Goal: Communication & Community: Answer question/provide support

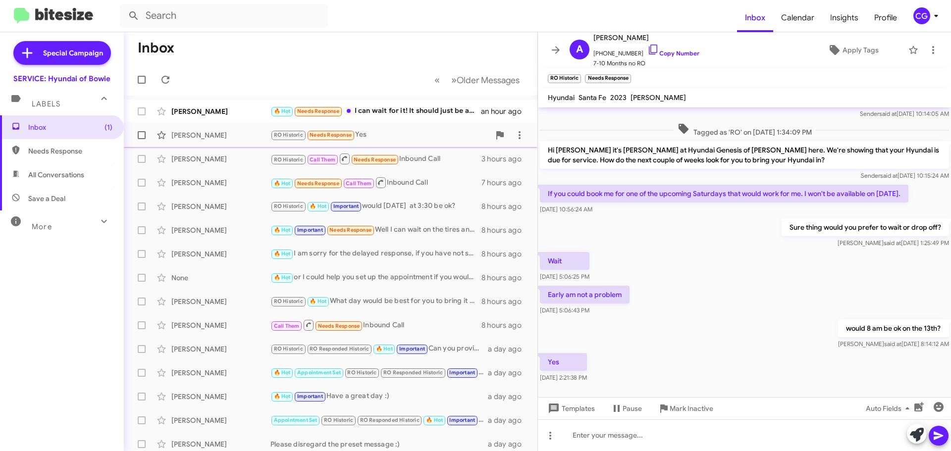
click at [397, 135] on div "RO Historic Needs Response Yes" at bounding box center [379, 134] width 219 height 11
click at [614, 52] on span "+12402104860 Copy Number" at bounding box center [646, 51] width 106 height 15
click at [614, 53] on span "+12402104860 Copy Number" at bounding box center [646, 51] width 106 height 15
click at [613, 53] on span "+12402104860 Copy Number" at bounding box center [646, 51] width 106 height 15
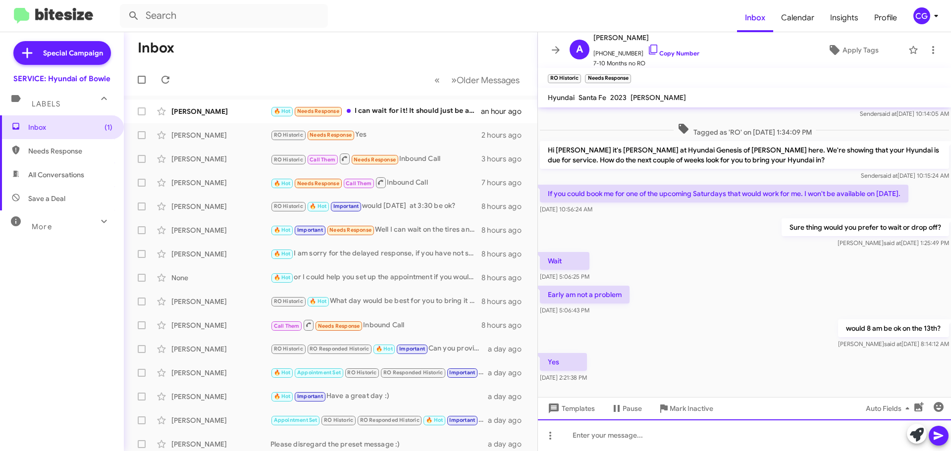
click at [628, 434] on div at bounding box center [744, 435] width 413 height 32
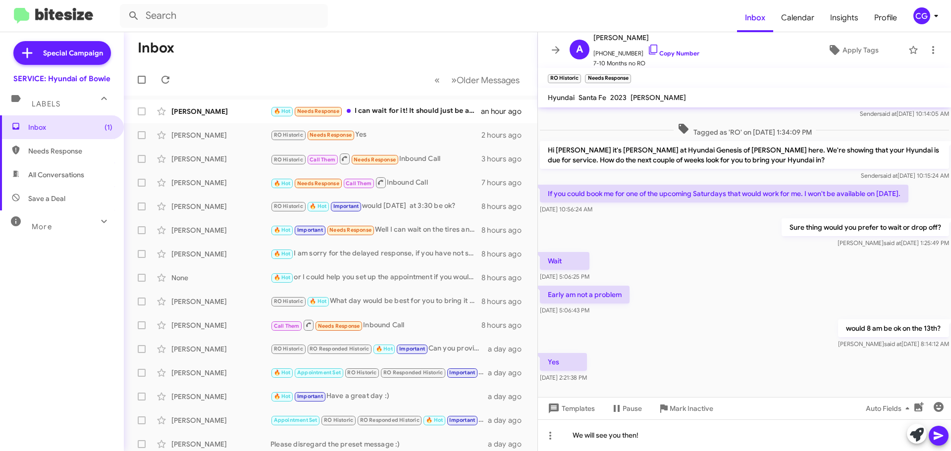
click at [945, 437] on button at bounding box center [939, 436] width 20 height 20
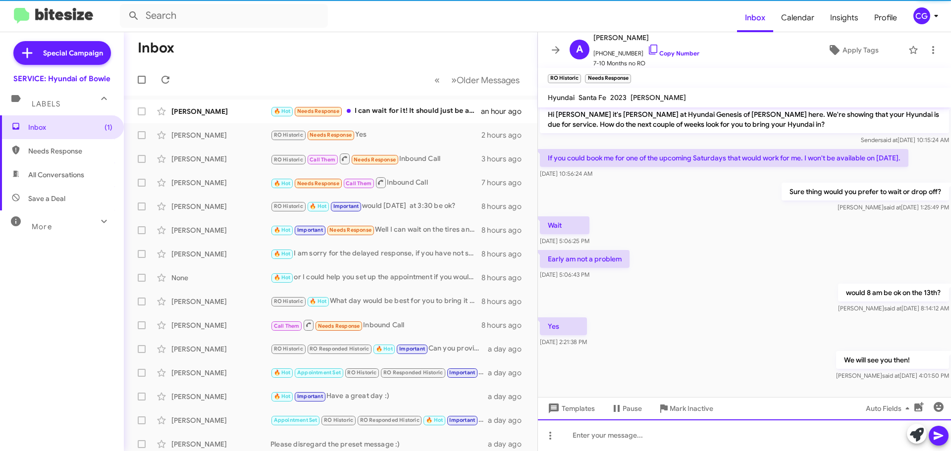
scroll to position [76, 0]
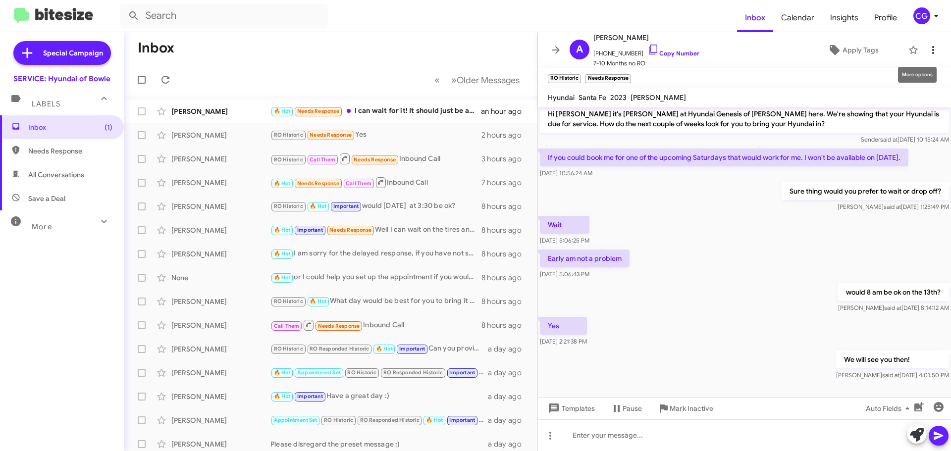
click at [930, 47] on icon at bounding box center [933, 50] width 12 height 12
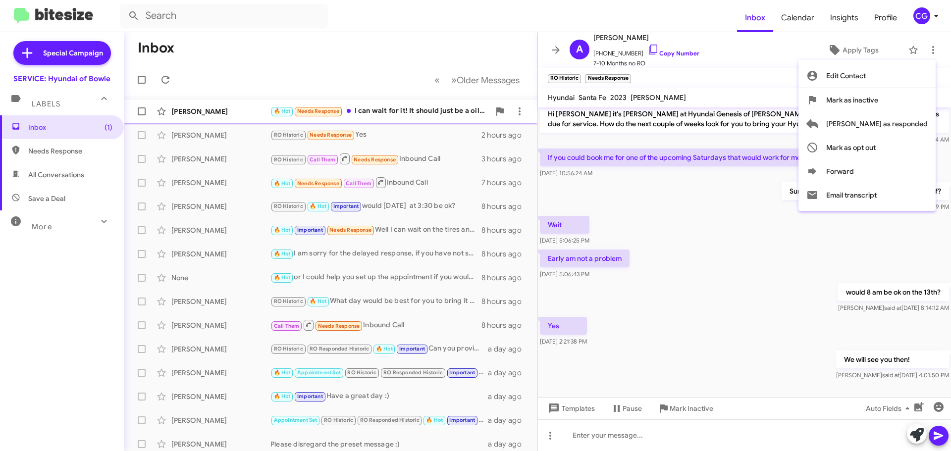
click at [924, 120] on span "[PERSON_NAME] as responded" at bounding box center [877, 124] width 102 height 24
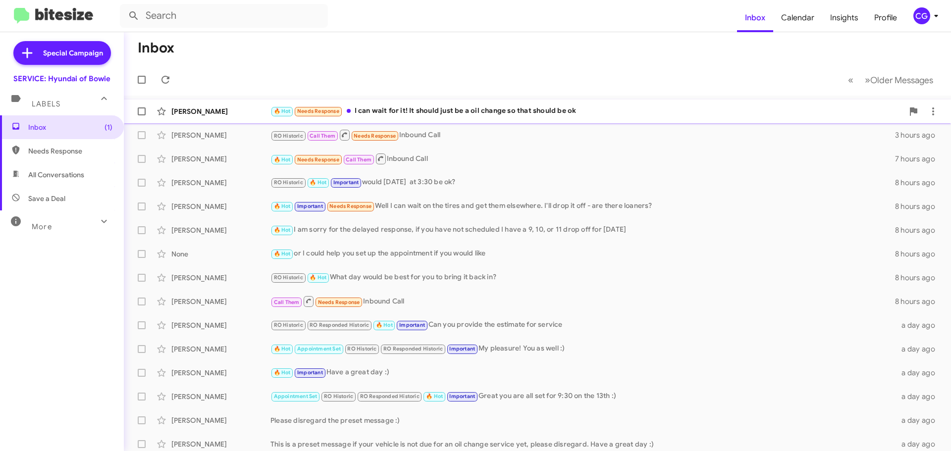
click at [519, 116] on div "🔥 Hot Needs Response I can wait for it! It should just be a oil change so that …" at bounding box center [586, 110] width 633 height 11
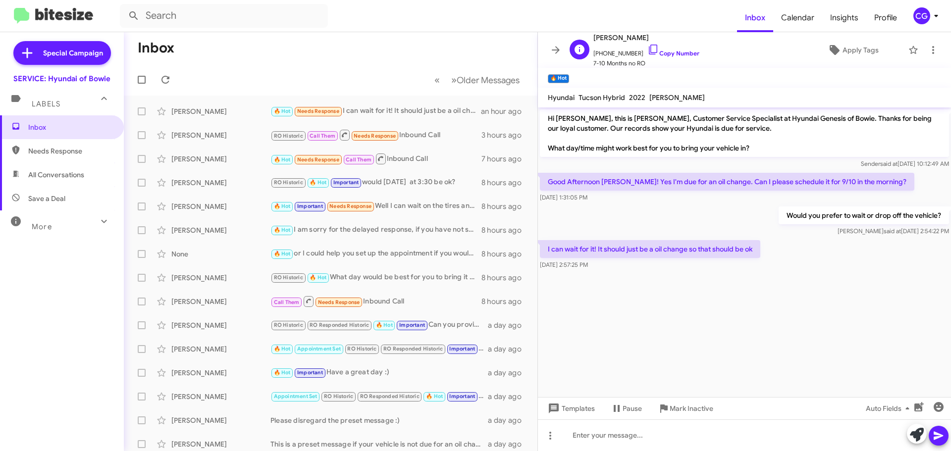
click at [622, 50] on span "+13018149292 Copy Number" at bounding box center [646, 51] width 106 height 15
copy span "13018149292"
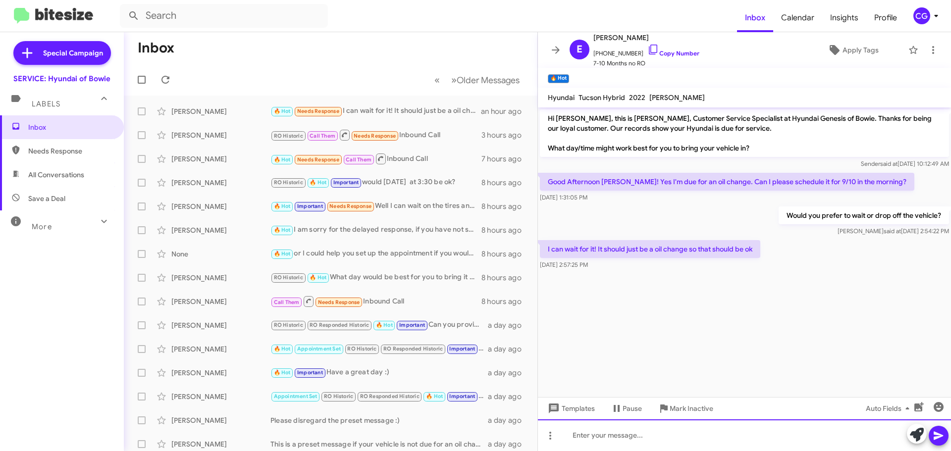
drag, startPoint x: 709, startPoint y: 443, endPoint x: 697, endPoint y: 446, distance: 12.4
click at [705, 443] on div at bounding box center [744, 435] width 413 height 32
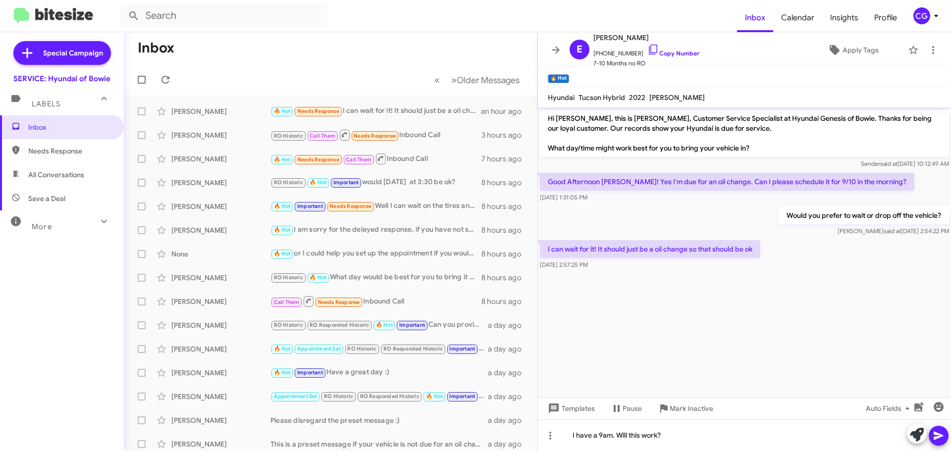
click at [941, 434] on icon at bounding box center [939, 436] width 12 height 12
click at [927, 52] on icon at bounding box center [933, 50] width 12 height 12
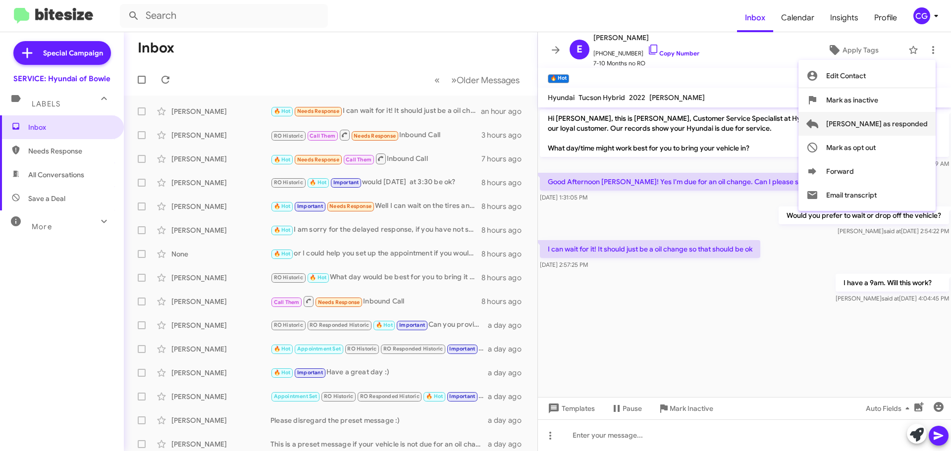
click at [928, 126] on button "[PERSON_NAME] as responded" at bounding box center [866, 124] width 137 height 24
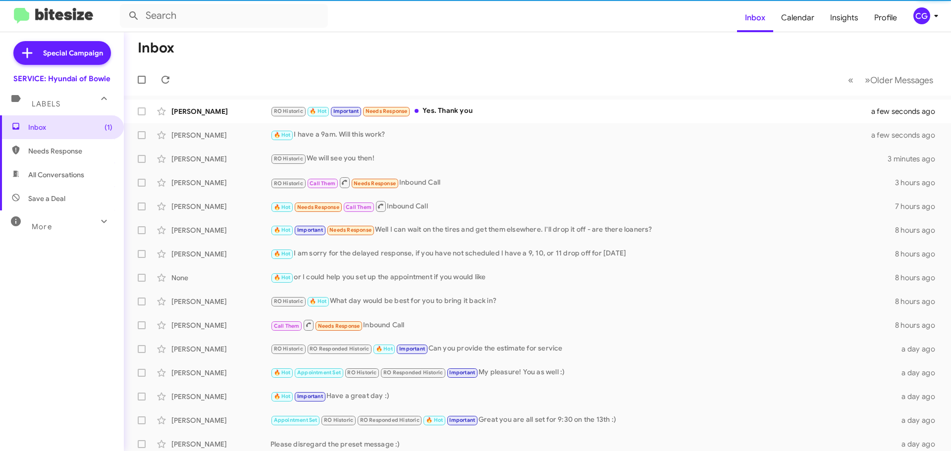
click at [922, 17] on div "CG" at bounding box center [921, 15] width 17 height 17
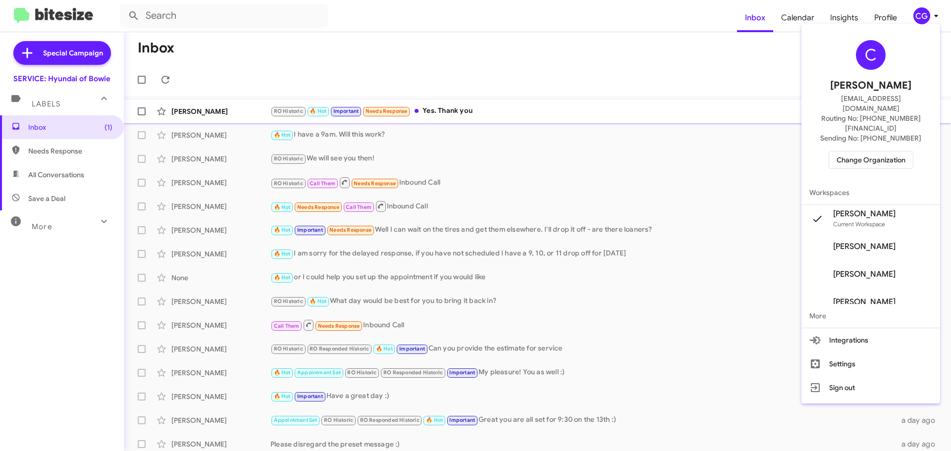
drag, startPoint x: 585, startPoint y: 106, endPoint x: 581, endPoint y: 112, distance: 6.9
click at [584, 107] on div at bounding box center [475, 225] width 951 height 451
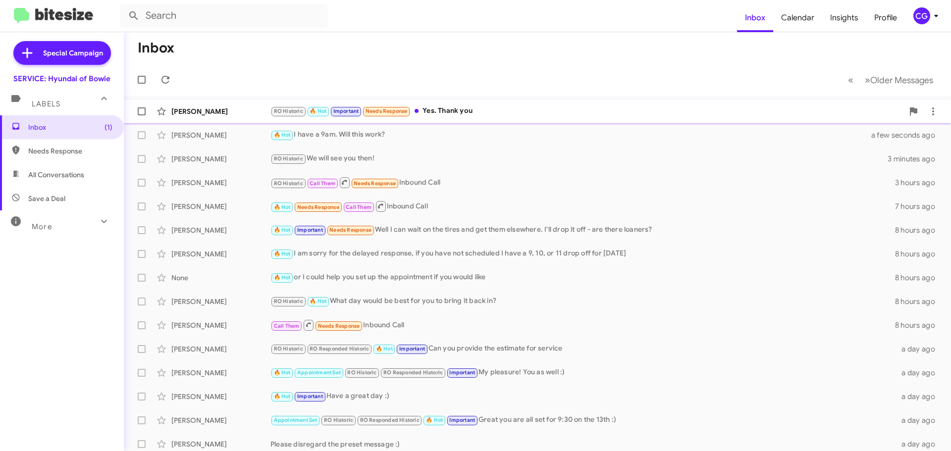
click at [573, 117] on div "RO Historic 🔥 Hot Important Needs Response Yes. Thank you" at bounding box center [586, 110] width 633 height 11
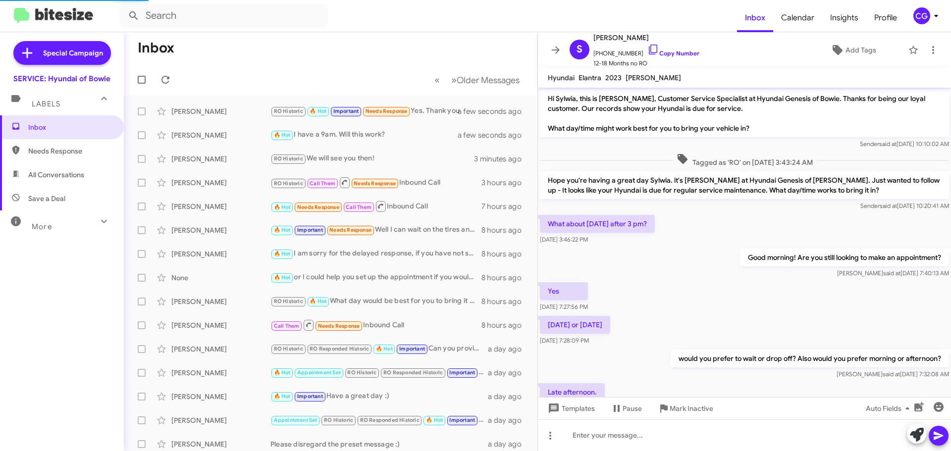
scroll to position [122, 0]
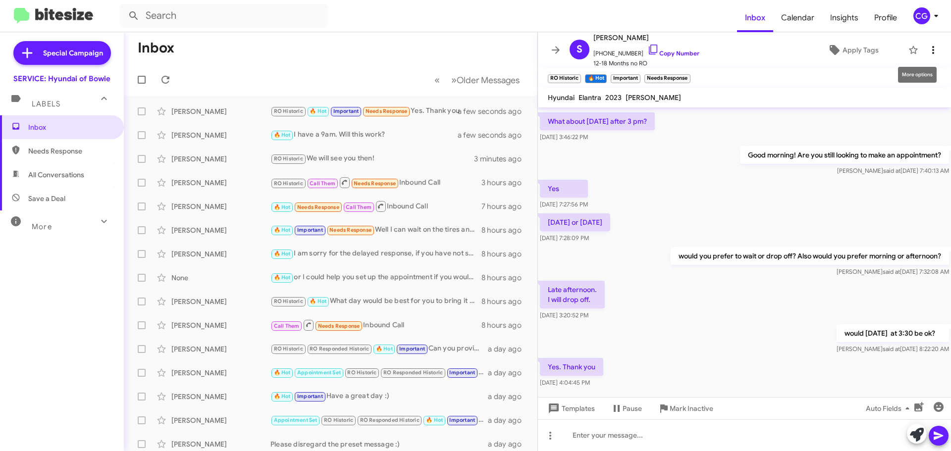
click at [927, 45] on icon at bounding box center [933, 50] width 12 height 12
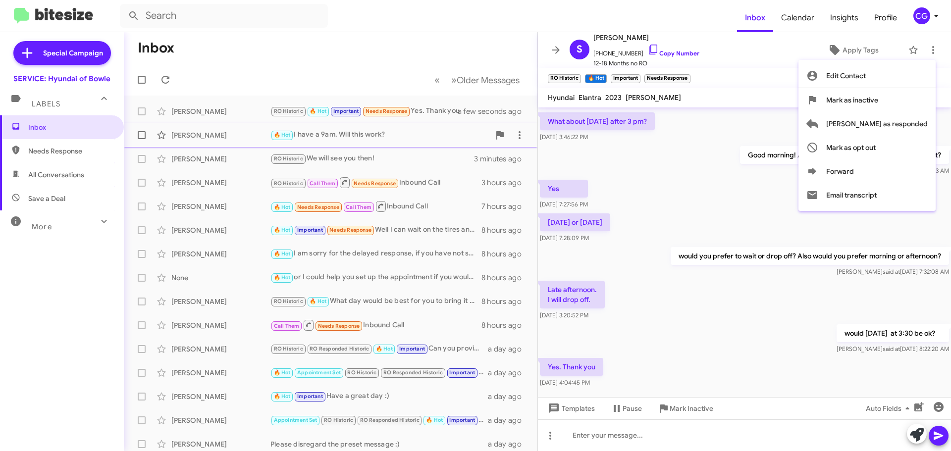
click at [926, 125] on span "[PERSON_NAME] as responded" at bounding box center [877, 124] width 102 height 24
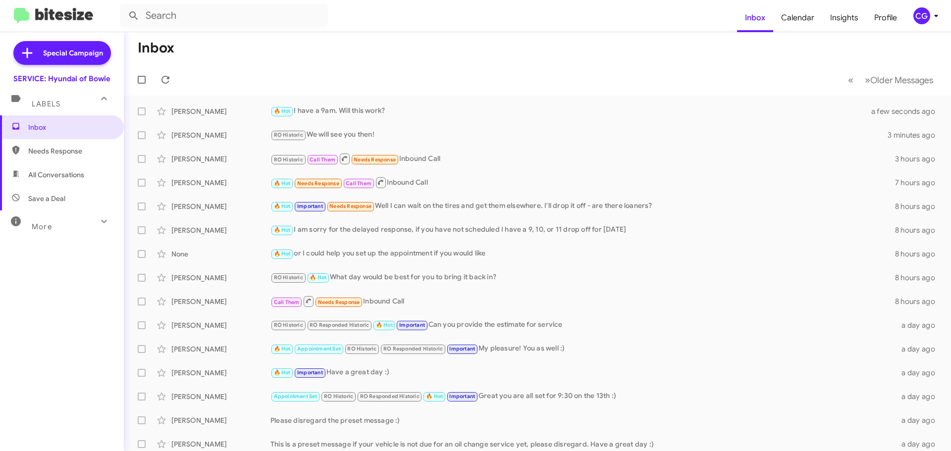
click at [932, 13] on icon at bounding box center [936, 16] width 12 height 12
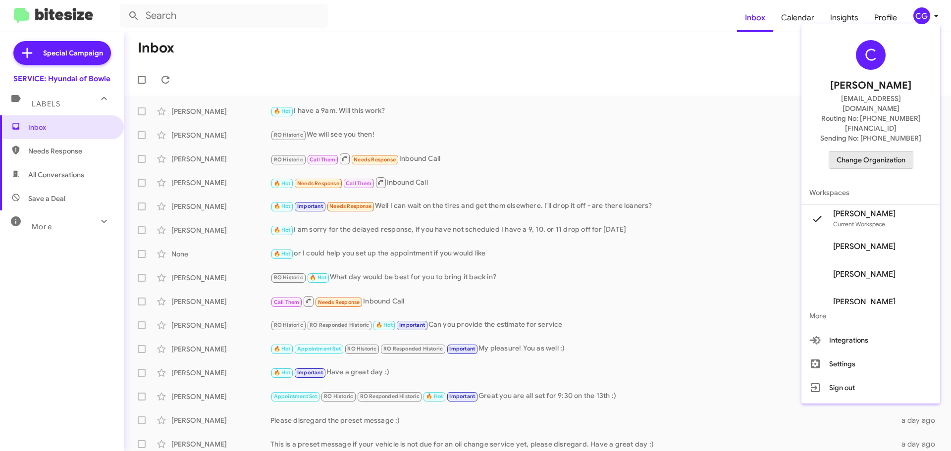
click at [888, 152] on span "Change Organization" at bounding box center [870, 160] width 69 height 17
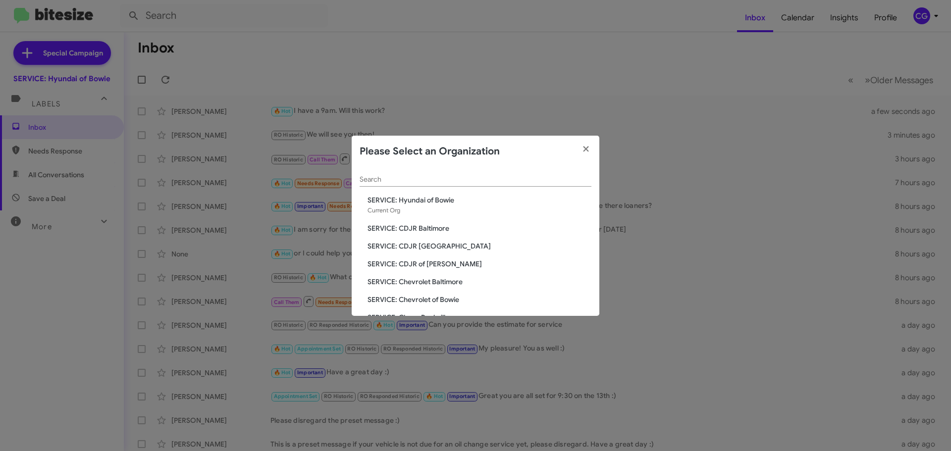
click at [447, 266] on span "SERVICE: CDJR of [PERSON_NAME]" at bounding box center [479, 264] width 224 height 10
click at [441, 265] on span "SERVICE: CDJR of [PERSON_NAME]" at bounding box center [479, 264] width 224 height 10
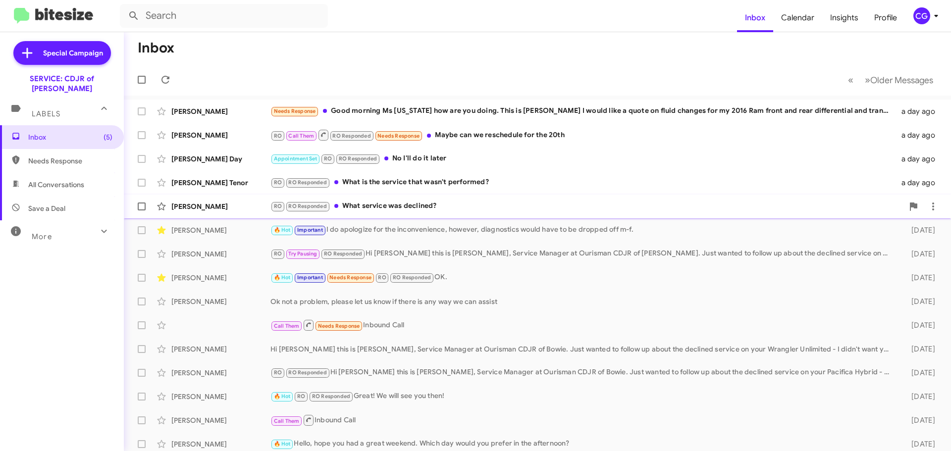
click at [411, 207] on div "RO RO Responded What service was declined?" at bounding box center [586, 206] width 633 height 11
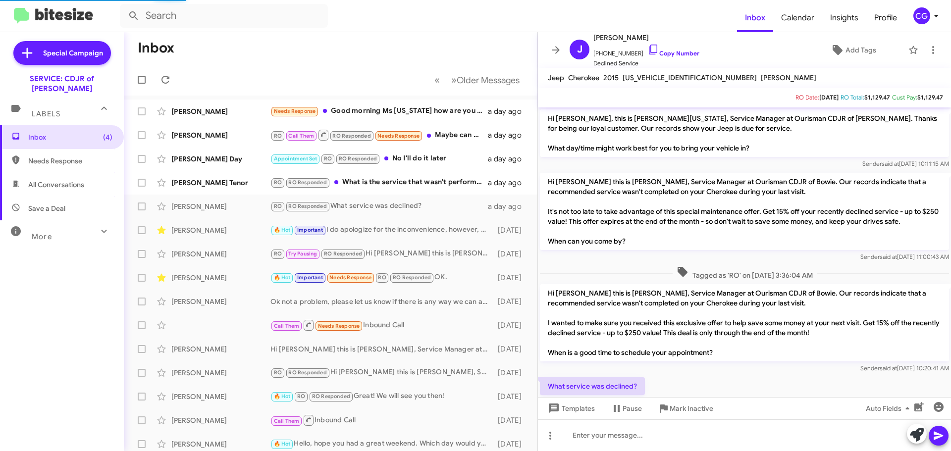
scroll to position [45, 0]
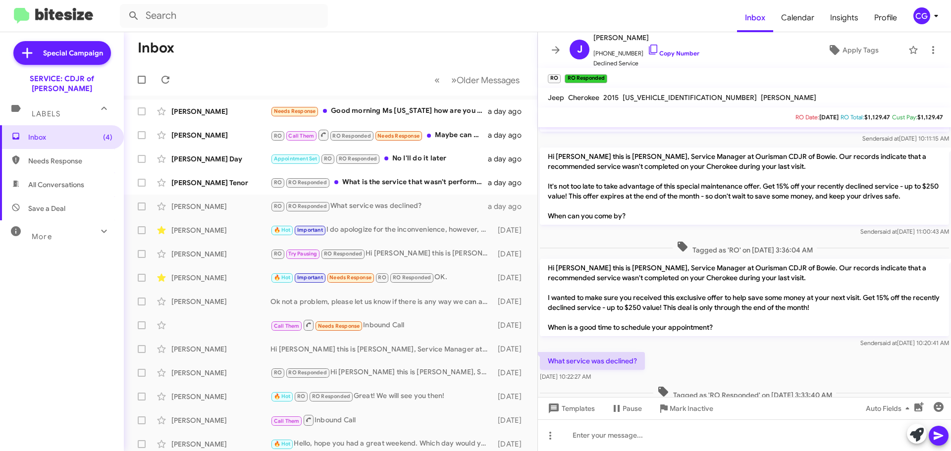
click at [655, 97] on span "1C4PJMDS4FW527334" at bounding box center [689, 97] width 134 height 9
copy span "1C4PJMDS4FW527334"
click at [549, 439] on icon at bounding box center [550, 436] width 12 height 12
click at [922, 407] on div at bounding box center [475, 225] width 951 height 451
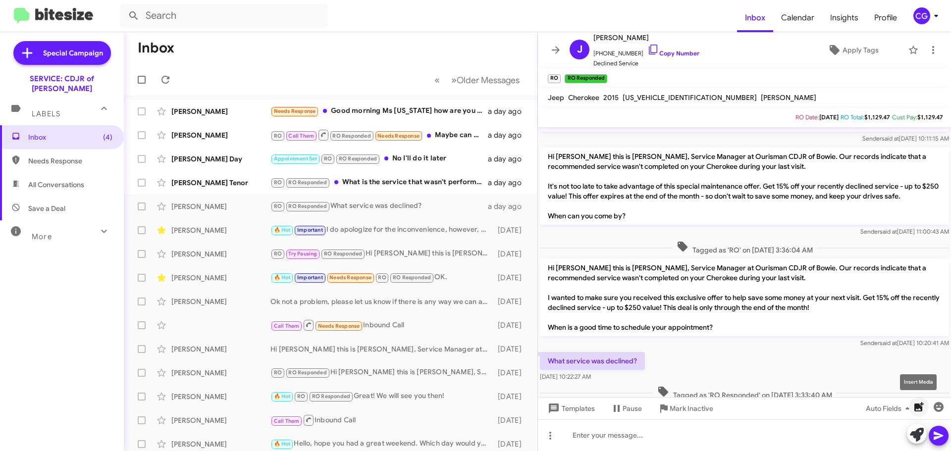
click at [920, 406] on icon "button" at bounding box center [918, 406] width 9 height 9
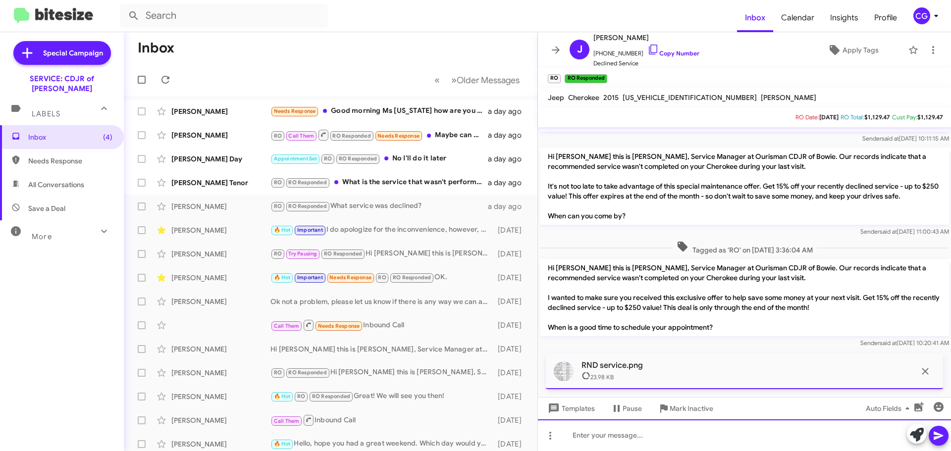
click at [636, 440] on div at bounding box center [744, 435] width 413 height 32
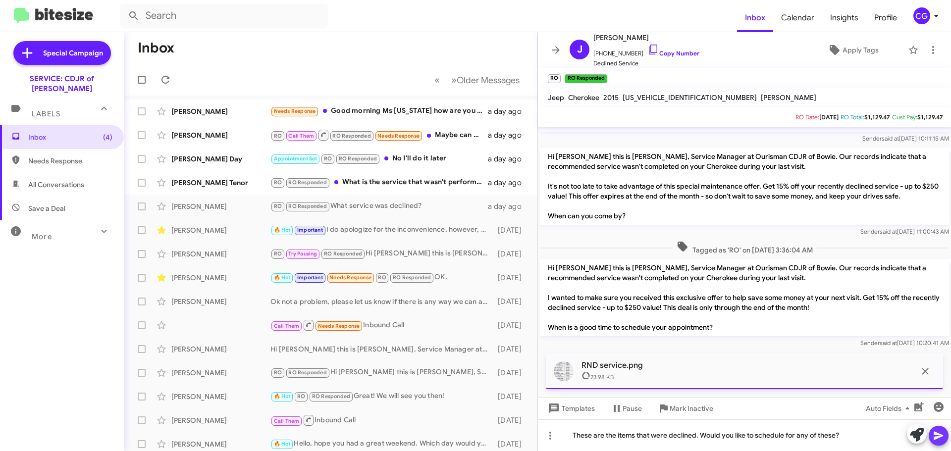
click at [943, 431] on icon at bounding box center [939, 436] width 12 height 12
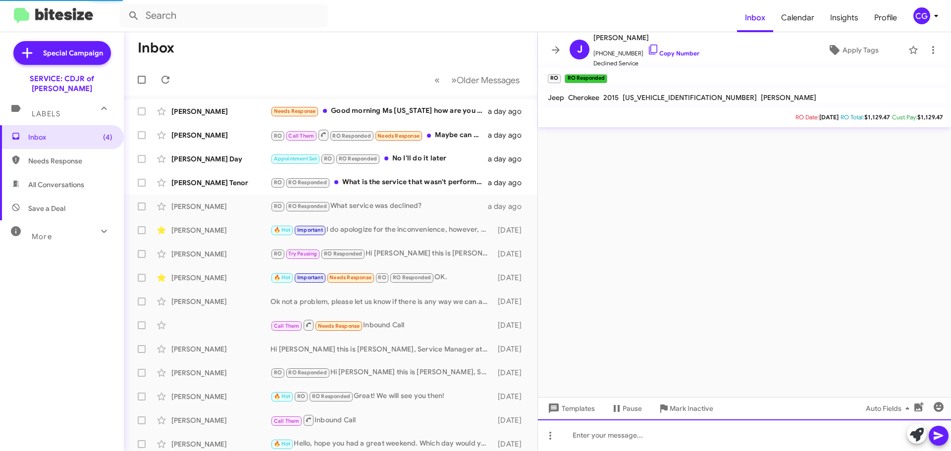
scroll to position [0, 0]
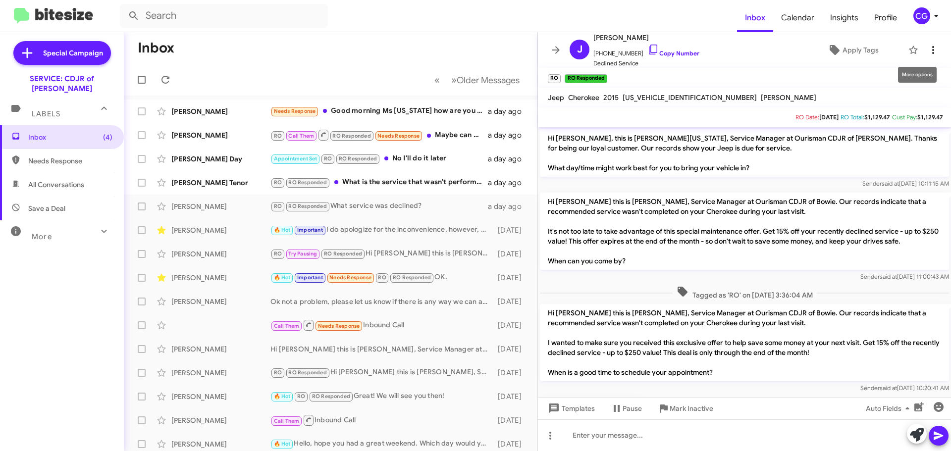
click at [932, 55] on span at bounding box center [933, 50] width 20 height 12
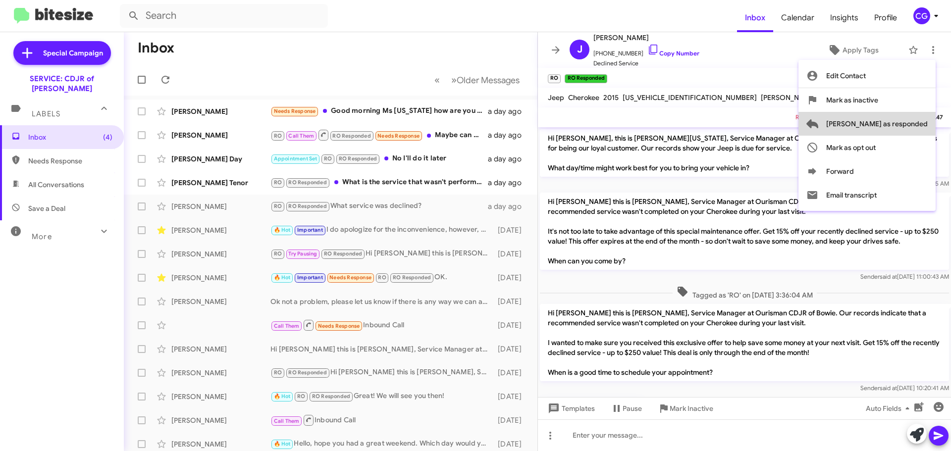
drag, startPoint x: 924, startPoint y: 120, endPoint x: 900, endPoint y: 138, distance: 29.7
click at [923, 121] on span "Mark as responded" at bounding box center [877, 124] width 102 height 24
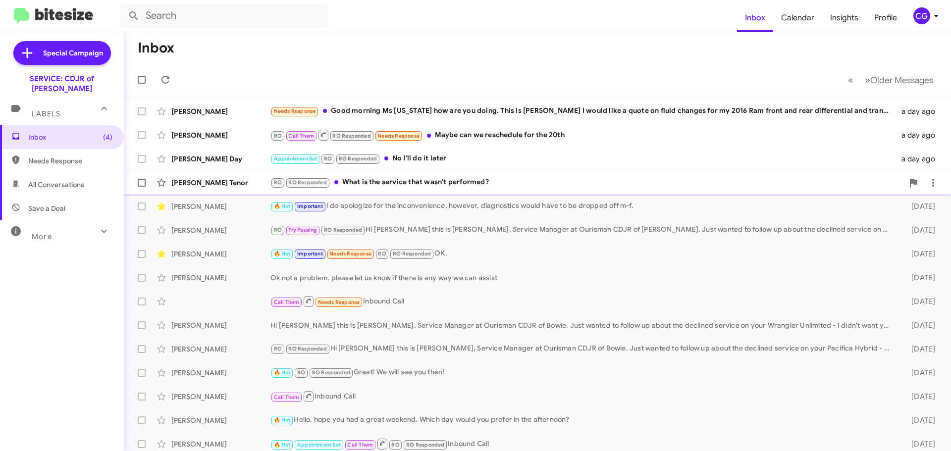
click at [595, 181] on div "RO RO Responded What is the service that wasn't performed?" at bounding box center [586, 182] width 633 height 11
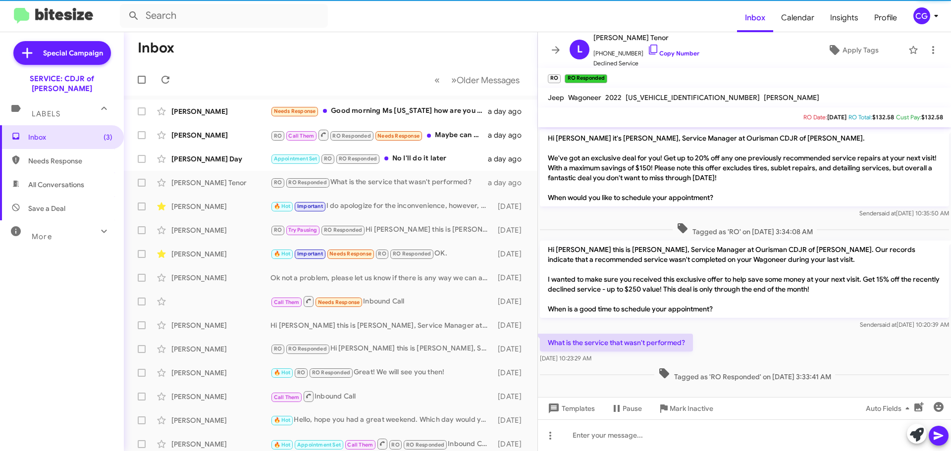
click at [642, 78] on mat-toolbar "RO × RO Responded ×" at bounding box center [744, 78] width 413 height 20
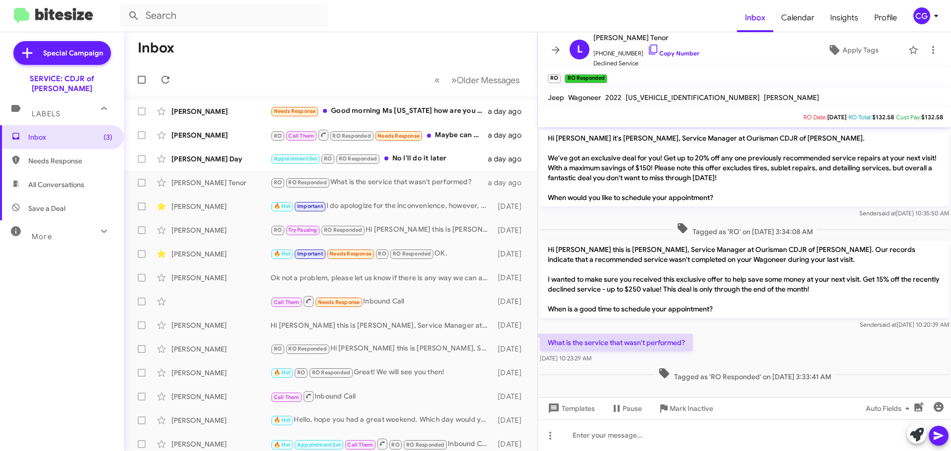
click at [648, 100] on span "1C4SJVBTXNS125433" at bounding box center [692, 97] width 134 height 9
click at [648, 99] on span "1C4SJVBTXNS125433" at bounding box center [692, 97] width 134 height 9
click at [649, 99] on span "1C4SJVBTXNS125433" at bounding box center [692, 97] width 134 height 9
click at [653, 98] on span "1C4SJVBTXNS125433" at bounding box center [692, 97] width 134 height 9
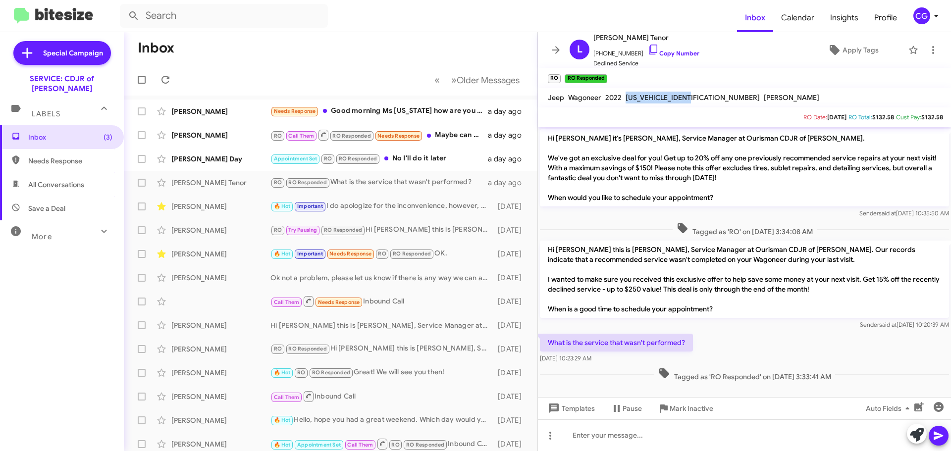
copy span "1C4SJVBTXNS125433"
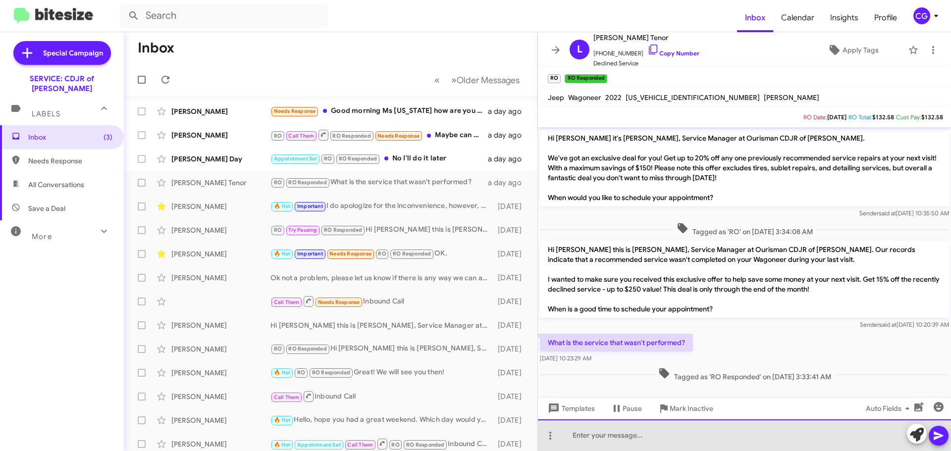
drag, startPoint x: 668, startPoint y: 433, endPoint x: 662, endPoint y: 431, distance: 6.7
click at [667, 431] on div at bounding box center [744, 435] width 413 height 32
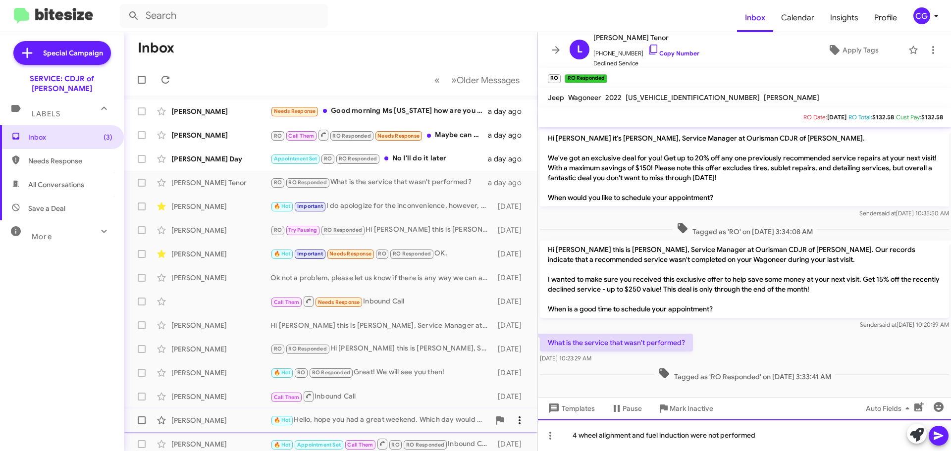
drag, startPoint x: 742, startPoint y: 434, endPoint x: 504, endPoint y: 417, distance: 238.8
click at [504, 419] on div "Inbox « Previous » Next Older Messages Paul Walker Needs Response Good morning …" at bounding box center [537, 241] width 827 height 419
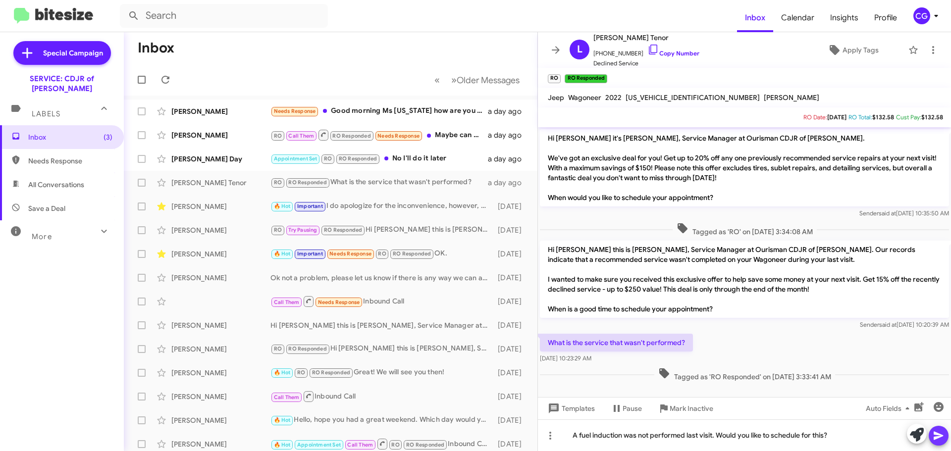
click at [941, 439] on icon at bounding box center [939, 436] width 12 height 12
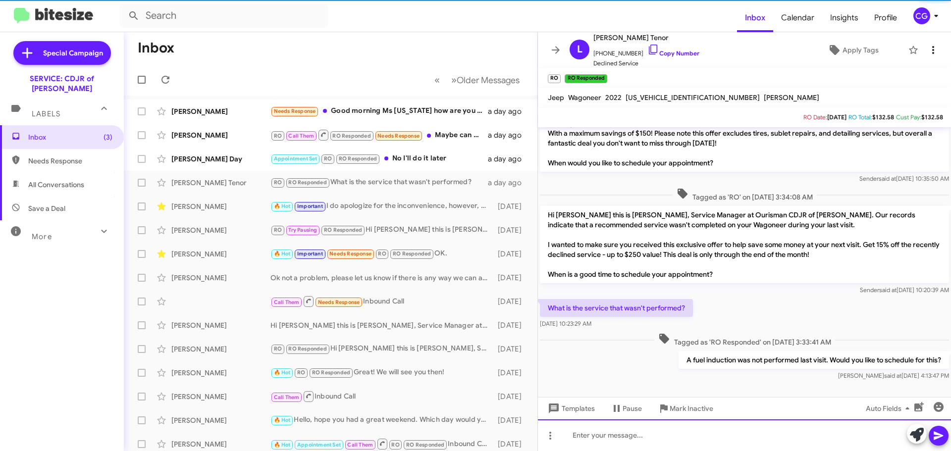
scroll to position [35, 0]
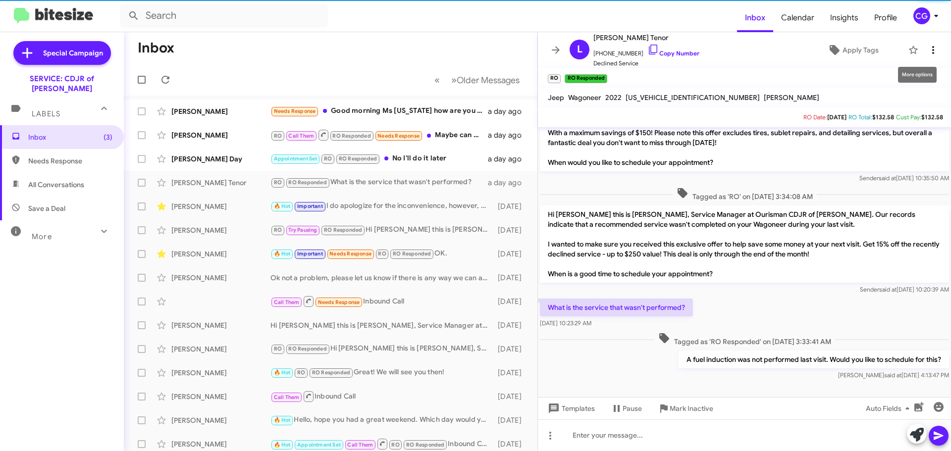
click at [930, 50] on icon at bounding box center [933, 50] width 12 height 12
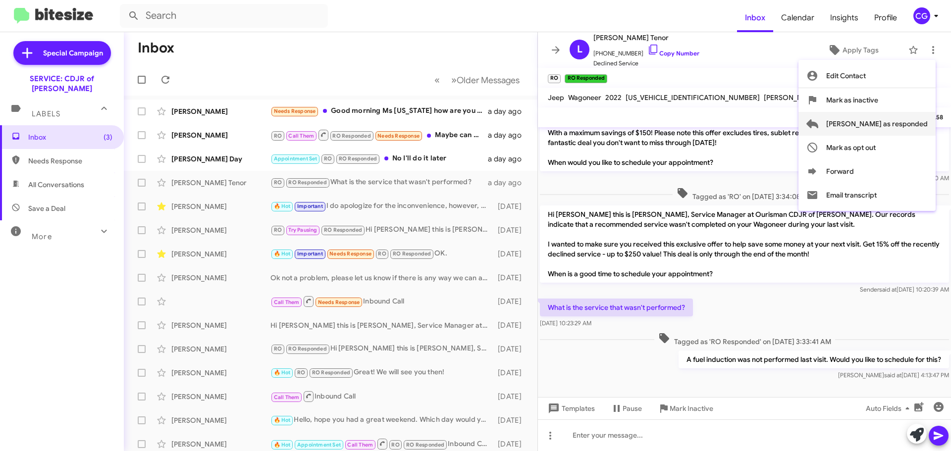
click at [916, 122] on span "Mark as responded" at bounding box center [877, 124] width 102 height 24
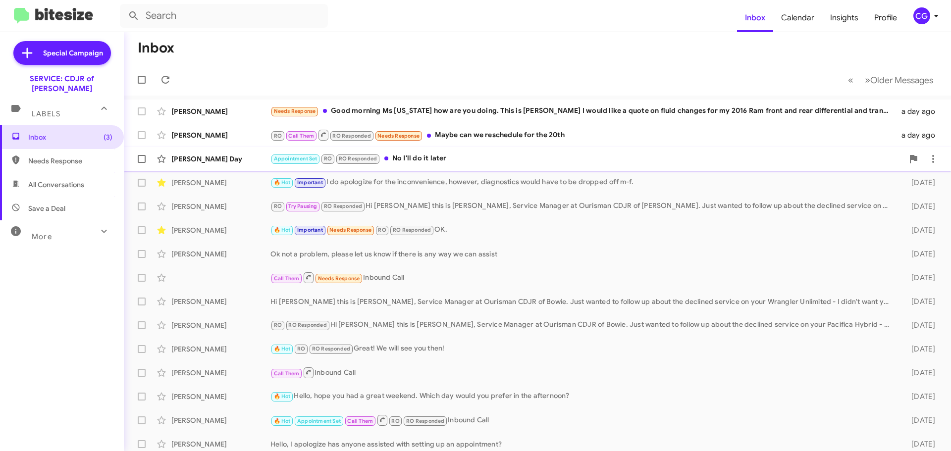
click at [570, 158] on div "Appointment Set RO RO Responded No I'll do it later" at bounding box center [586, 158] width 633 height 11
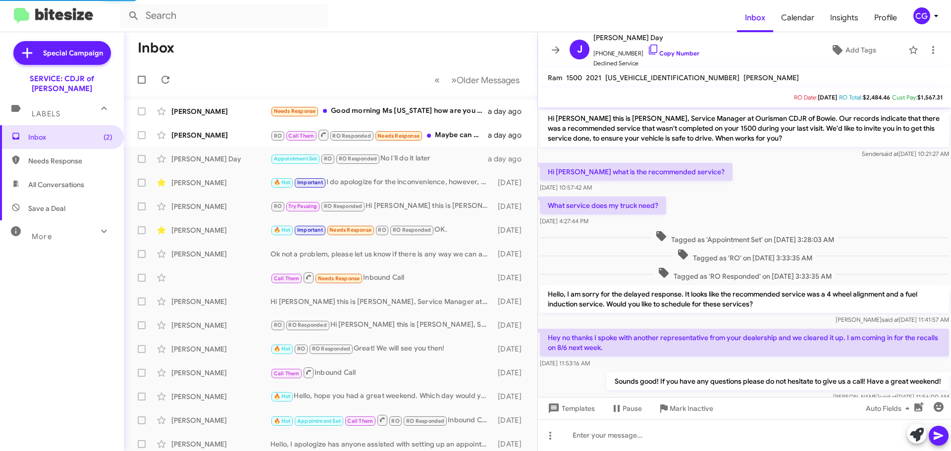
scroll to position [217, 0]
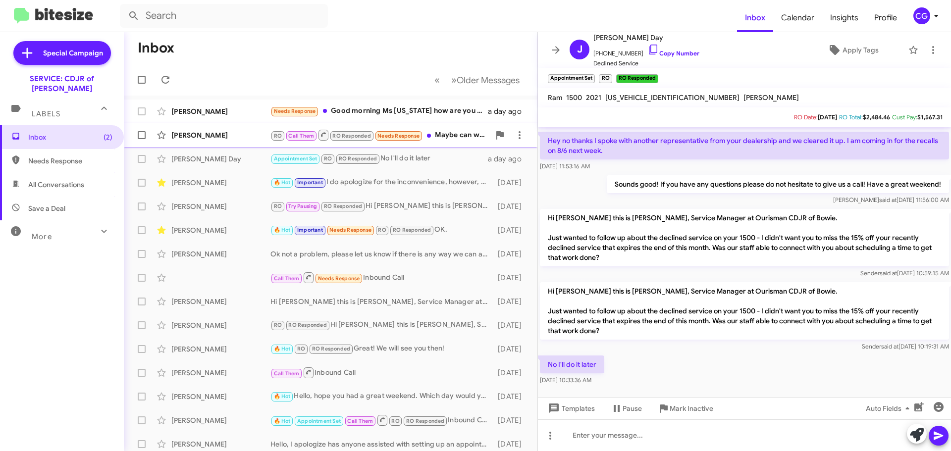
click at [432, 132] on div "RO Call Them RO Responded Needs Response Maybe can we reschedule for the 20th" at bounding box center [379, 135] width 219 height 12
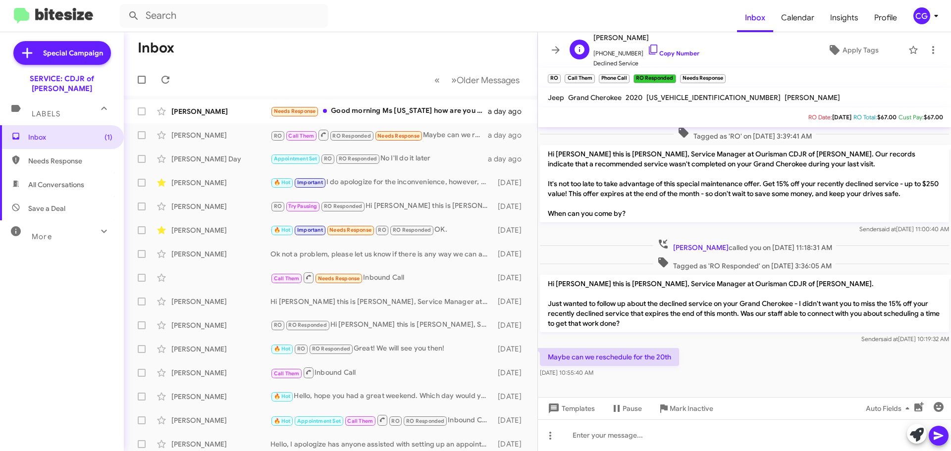
click at [608, 52] on span "+12027496660 Copy Number" at bounding box center [646, 51] width 106 height 15
copy span "12027496660"
click at [668, 94] on span "1C4RJFBG1LC216654" at bounding box center [713, 97] width 134 height 9
click at [667, 96] on span "1C4RJFBG1LC216654" at bounding box center [713, 97] width 134 height 9
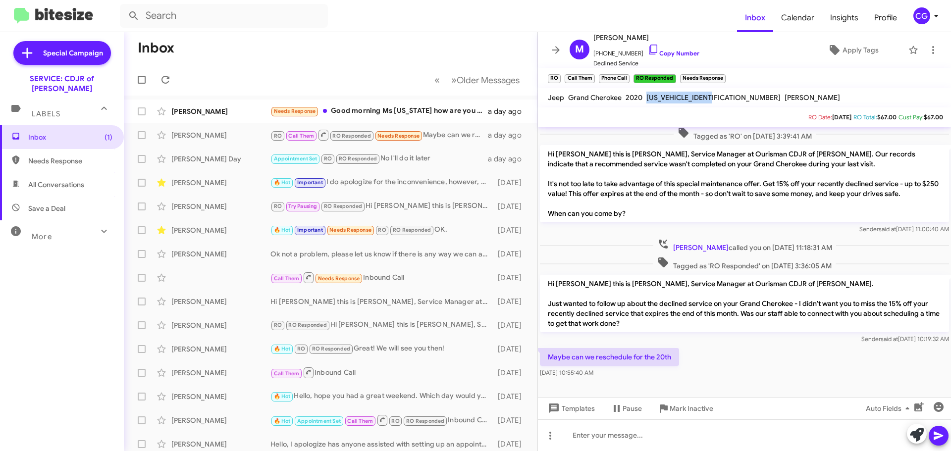
click at [667, 96] on span "1C4RJFBG1LC216654" at bounding box center [713, 97] width 134 height 9
copy span "1C4RJFBG1LC216654"
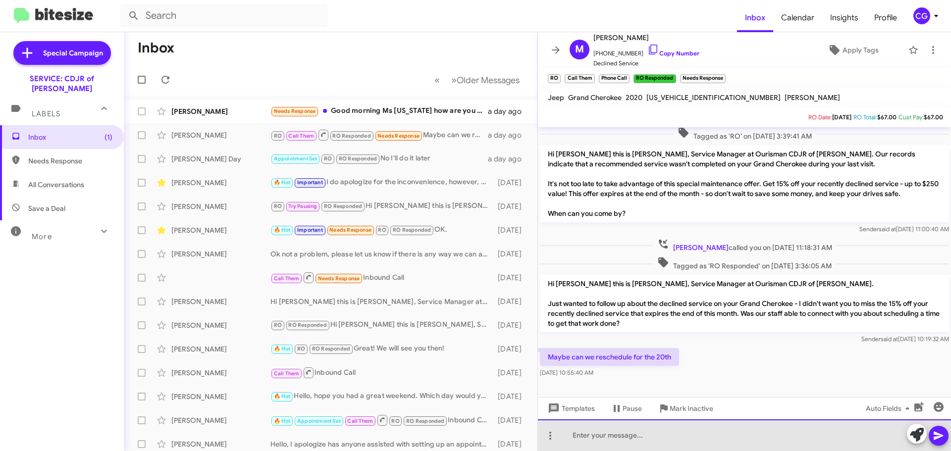
click at [610, 442] on div at bounding box center [744, 435] width 413 height 32
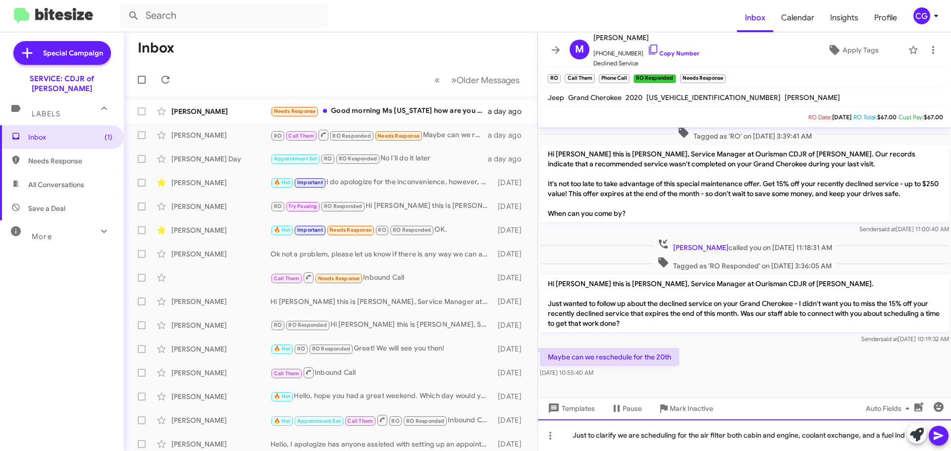
scroll to position [105, 0]
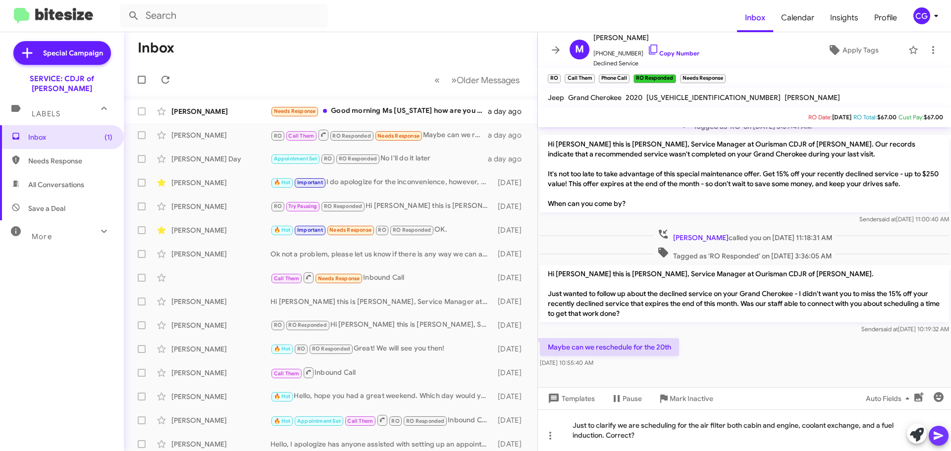
click at [942, 437] on icon at bounding box center [939, 436] width 12 height 12
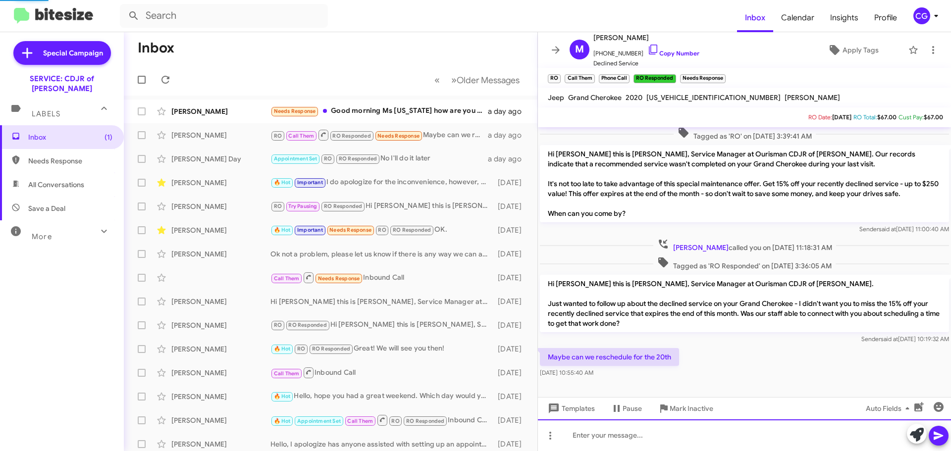
scroll to position [0, 0]
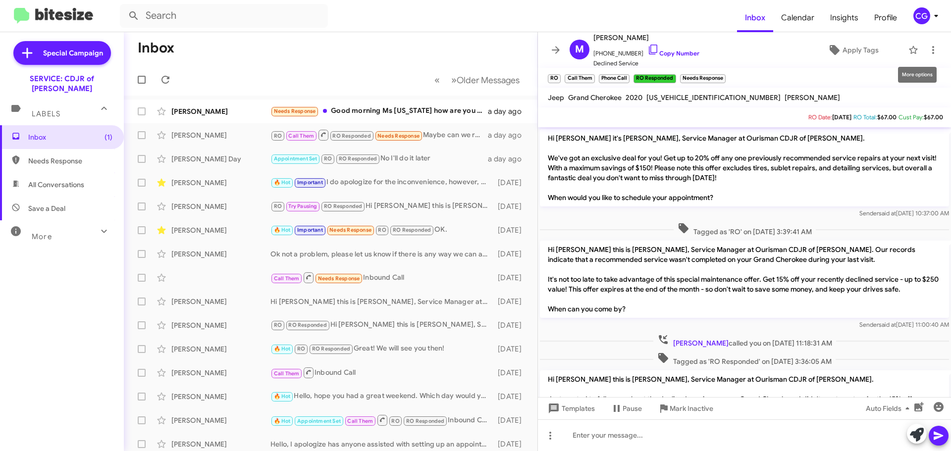
click at [936, 51] on mat-toolbar "M Martin Harris +12027496660 Copy Number Declined Service Apply Tags" at bounding box center [744, 50] width 413 height 36
click at [931, 49] on icon at bounding box center [933, 50] width 12 height 12
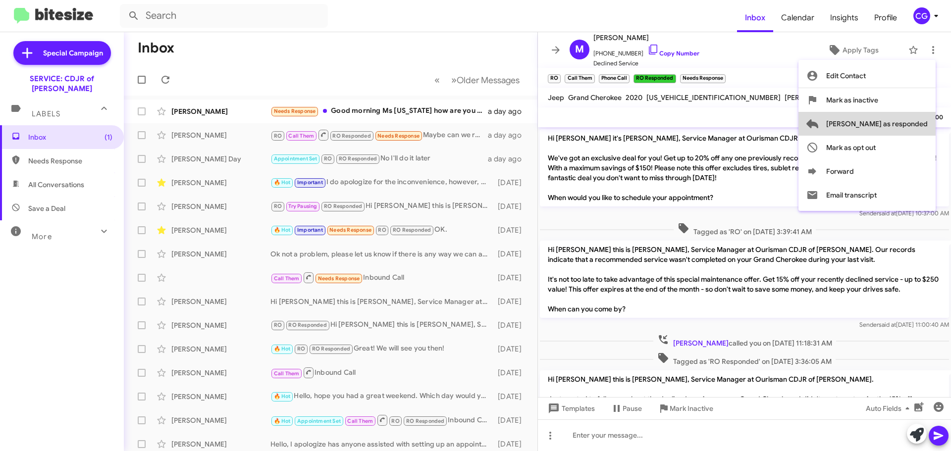
click at [924, 119] on span "Mark as responded" at bounding box center [877, 124] width 102 height 24
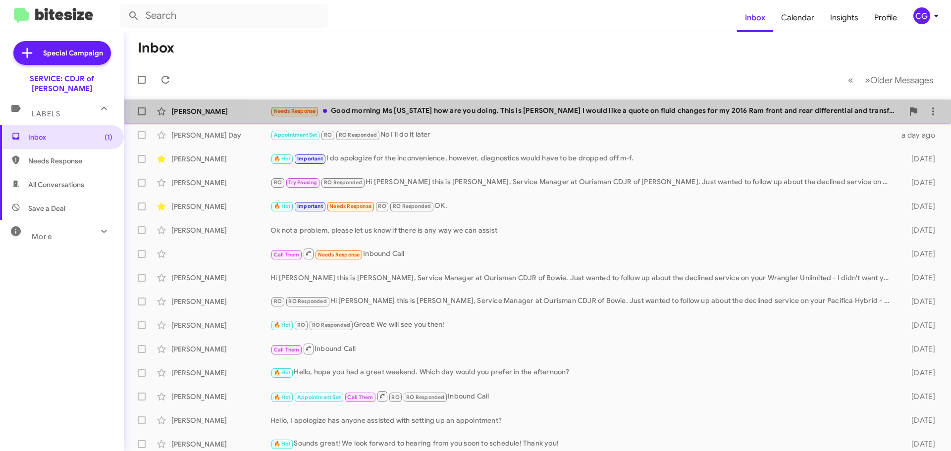
click at [553, 110] on div "Needs Response Good morning Ms Tennessee how are you doing. This is Paul Walker…" at bounding box center [586, 110] width 633 height 11
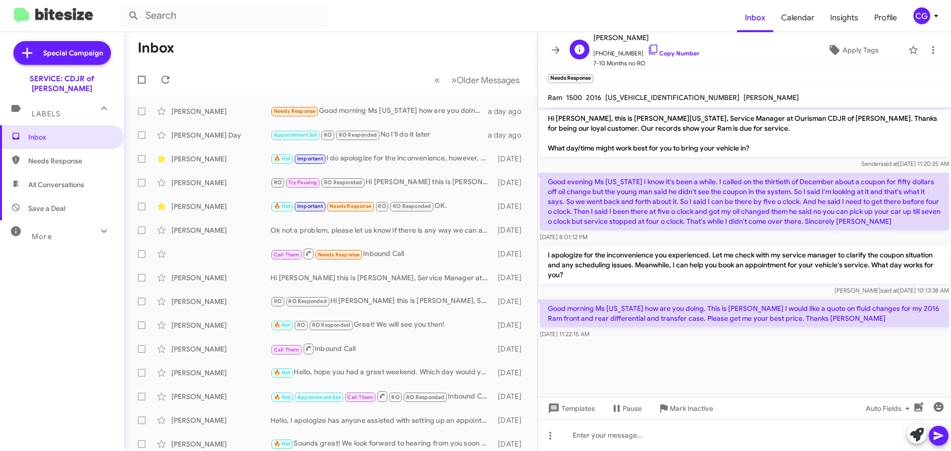
click at [618, 38] on span "Paul Walker" at bounding box center [646, 38] width 106 height 12
copy span "Paul Walker"
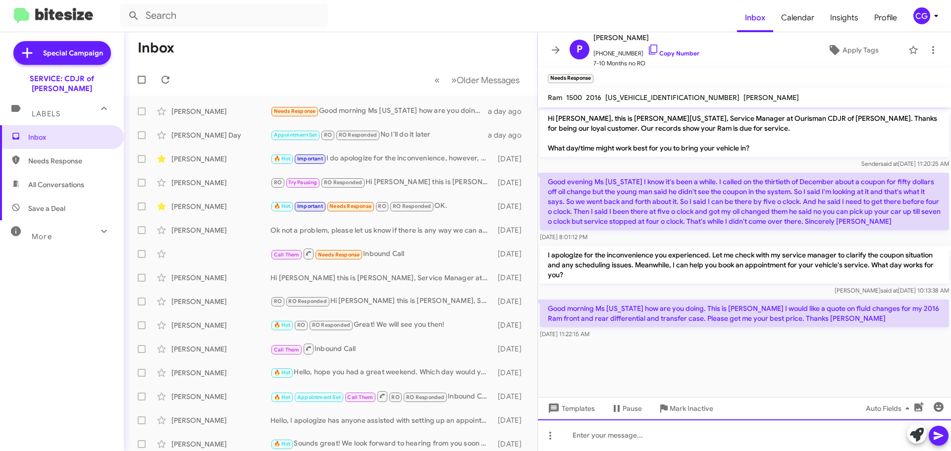
click at [703, 431] on div at bounding box center [744, 435] width 413 height 32
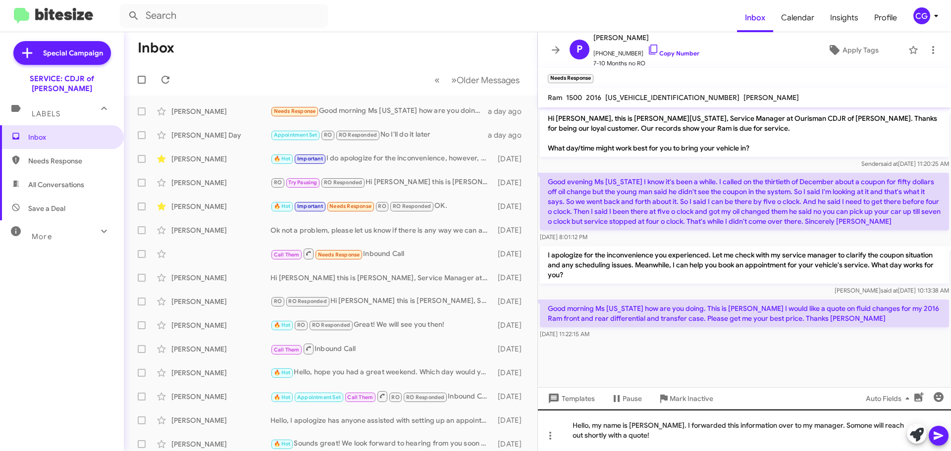
drag, startPoint x: 827, startPoint y: 432, endPoint x: 811, endPoint y: 414, distance: 24.6
click at [798, 399] on div "Templates Pause Mark Inactive Auto Fields" at bounding box center [744, 398] width 413 height 22
drag, startPoint x: 829, startPoint y: 431, endPoint x: 821, endPoint y: 425, distance: 9.2
click at [937, 438] on icon at bounding box center [937, 436] width 9 height 8
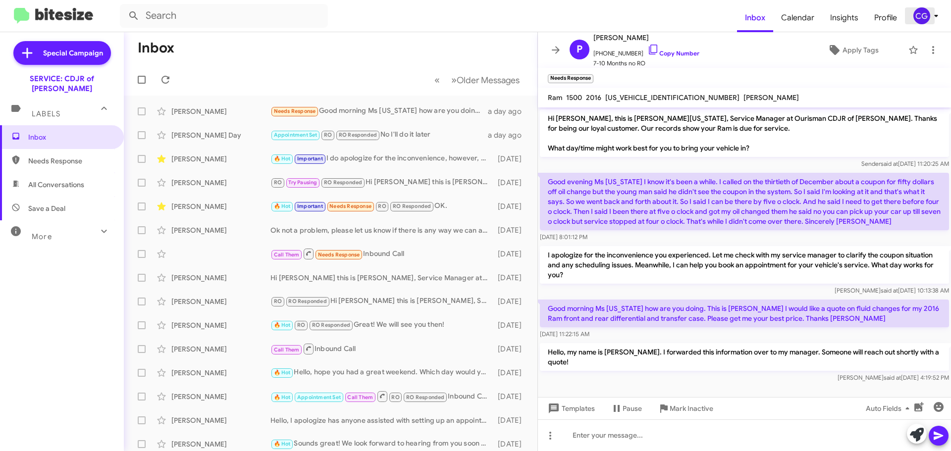
drag, startPoint x: 926, startPoint y: 21, endPoint x: 931, endPoint y: 24, distance: 6.0
click at [928, 22] on span "CG" at bounding box center [928, 15] width 30 height 17
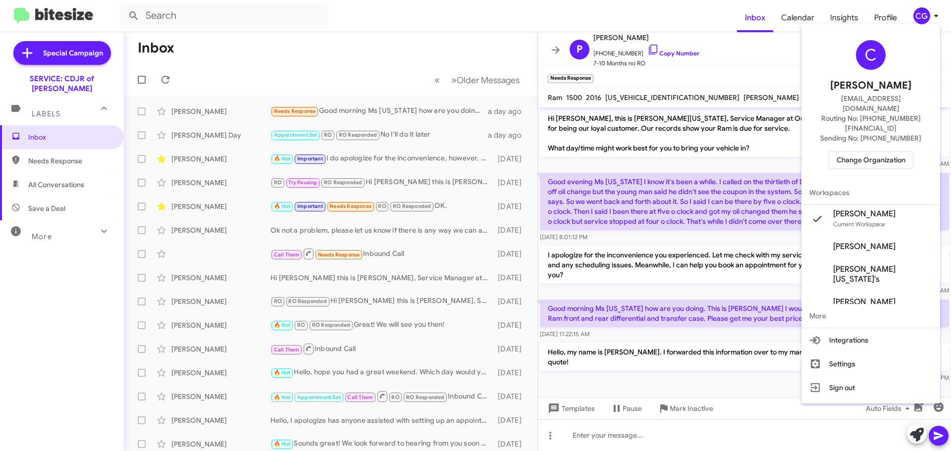
click at [889, 152] on span "Change Organization" at bounding box center [870, 160] width 69 height 17
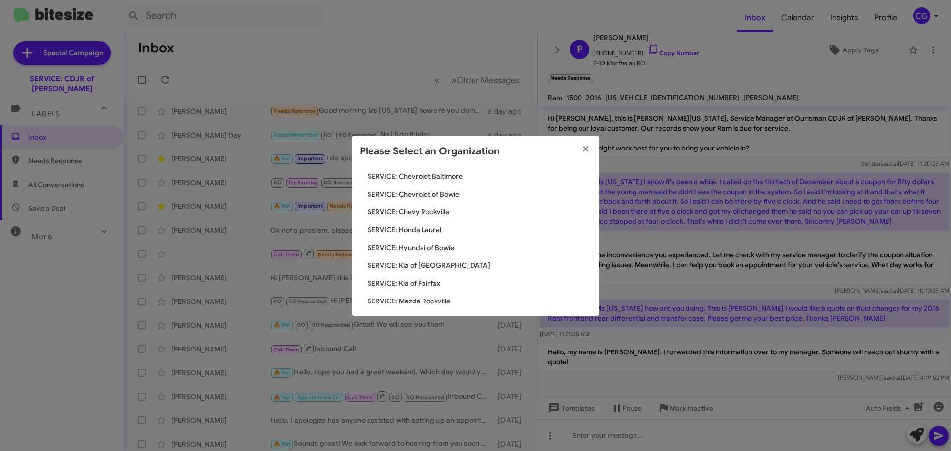
scroll to position [99, 0]
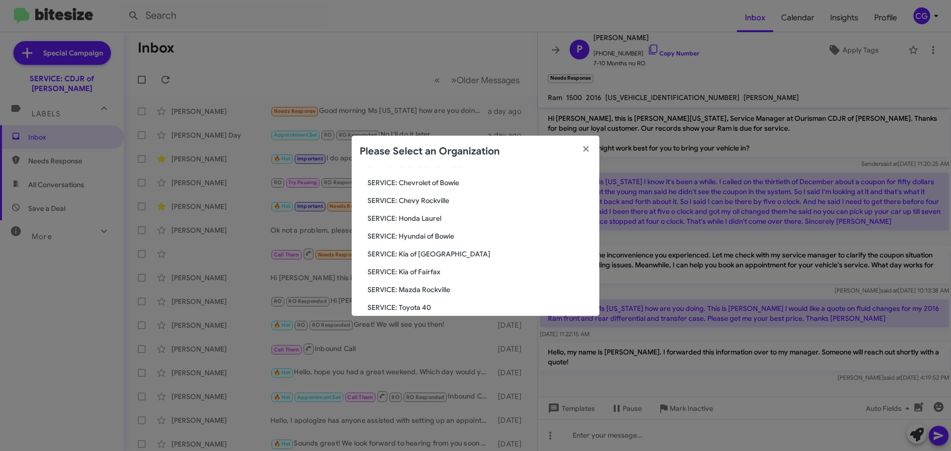
click at [435, 233] on span "SERVICE: Hyundai of Bowie" at bounding box center [479, 236] width 224 height 10
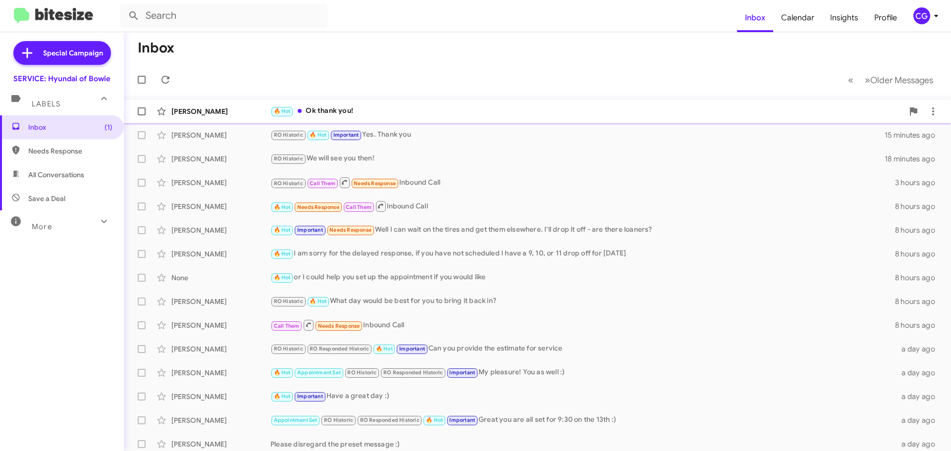
click at [358, 111] on div "🔥 Hot Ok thank you!" at bounding box center [586, 110] width 633 height 11
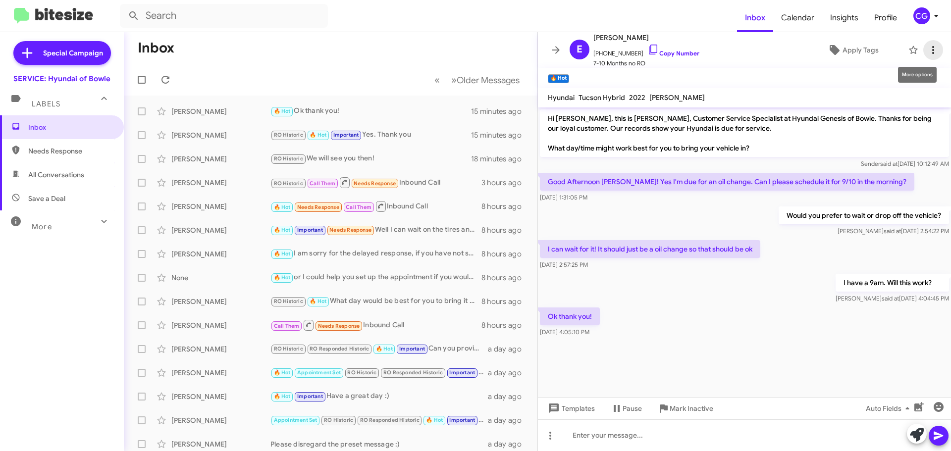
click at [927, 50] on icon at bounding box center [933, 50] width 12 height 12
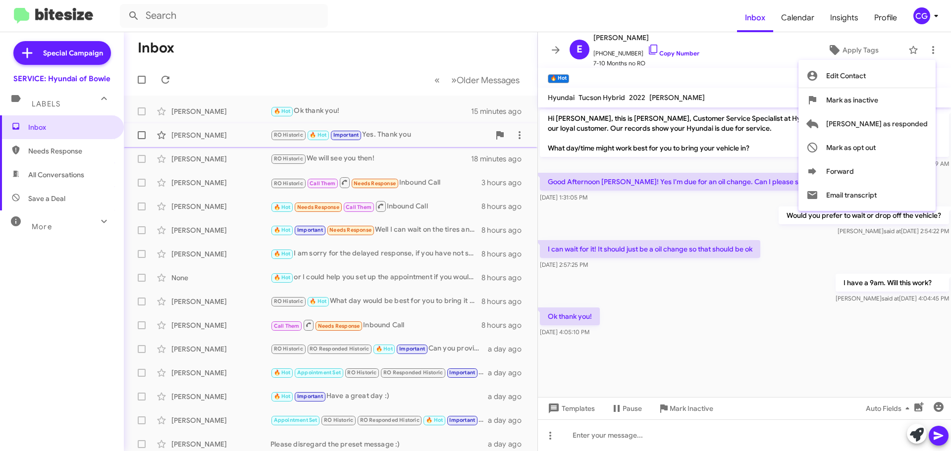
click at [913, 126] on span "Mark as responded" at bounding box center [877, 124] width 102 height 24
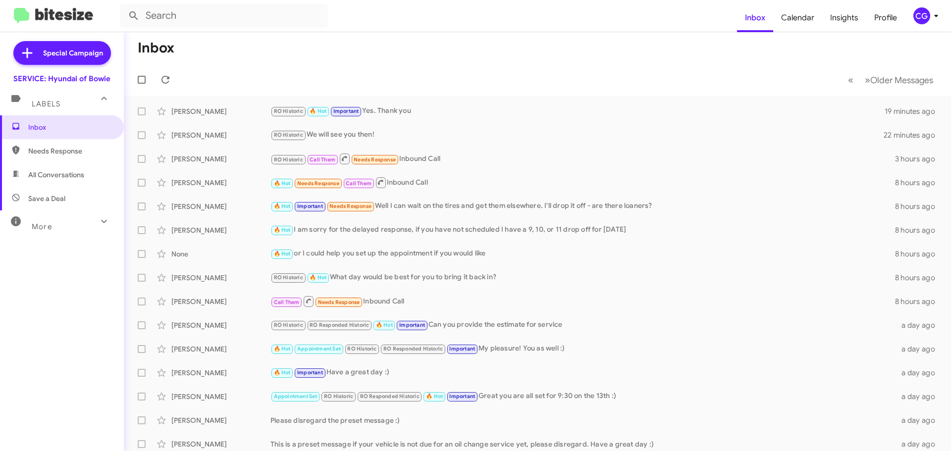
click at [932, 13] on icon at bounding box center [936, 16] width 12 height 12
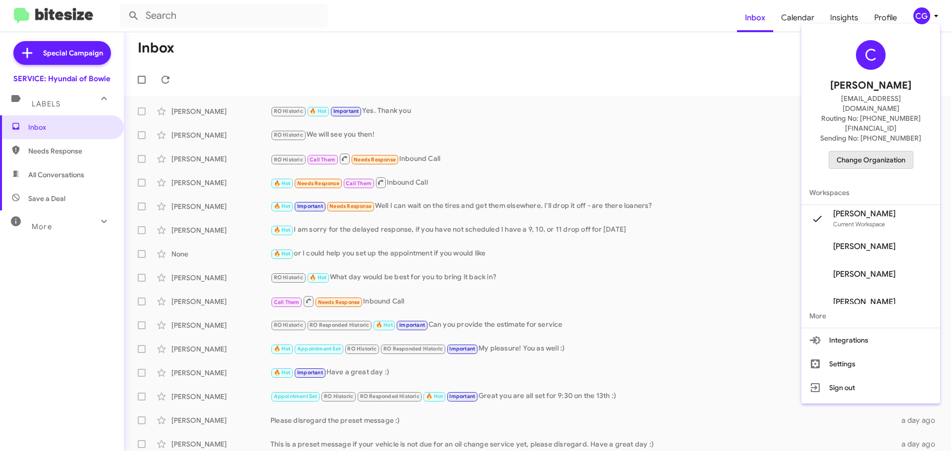
click at [897, 152] on span "Change Organization" at bounding box center [870, 160] width 69 height 17
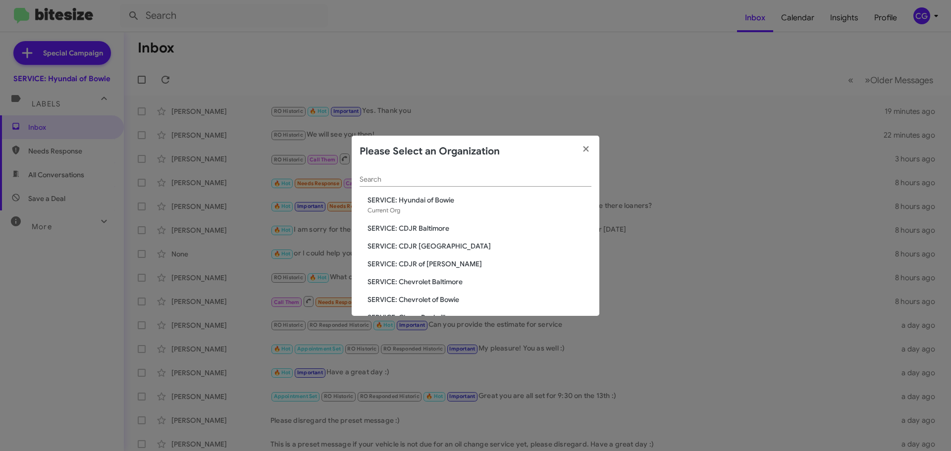
click at [431, 269] on div "Search SERVICE: Hyundai of Bowie Current Org SERVICE: CDJR Baltimore SERVICE: C…" at bounding box center [476, 241] width 248 height 149
click at [431, 260] on span "SERVICE: CDJR of [PERSON_NAME]" at bounding box center [479, 264] width 224 height 10
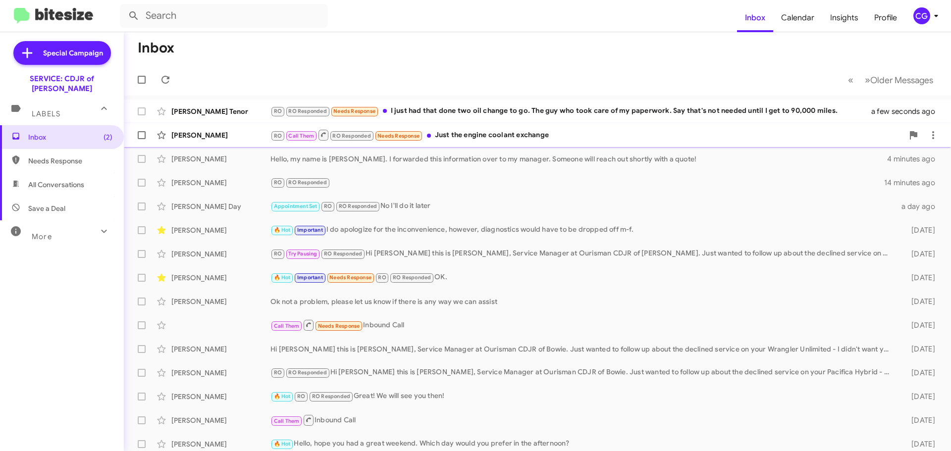
click at [478, 141] on div "RO Call Them RO Responded Needs Response Just the engine coolant exchange" at bounding box center [586, 135] width 633 height 12
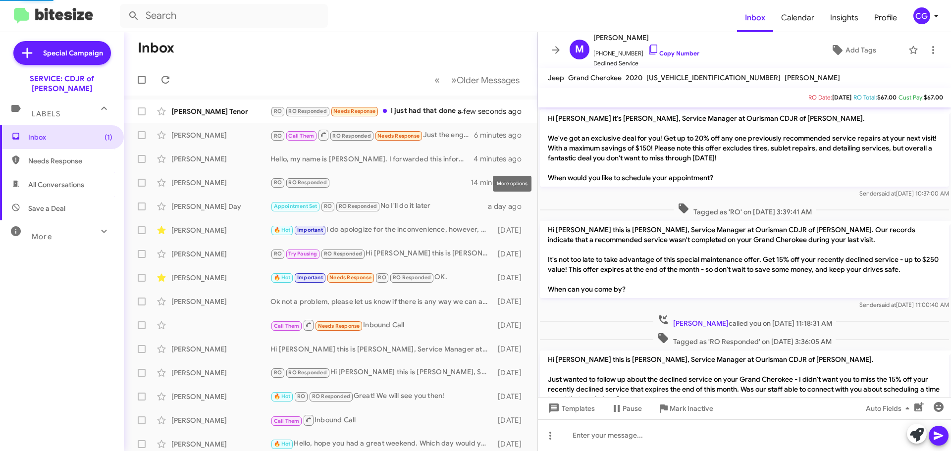
scroll to position [148, 0]
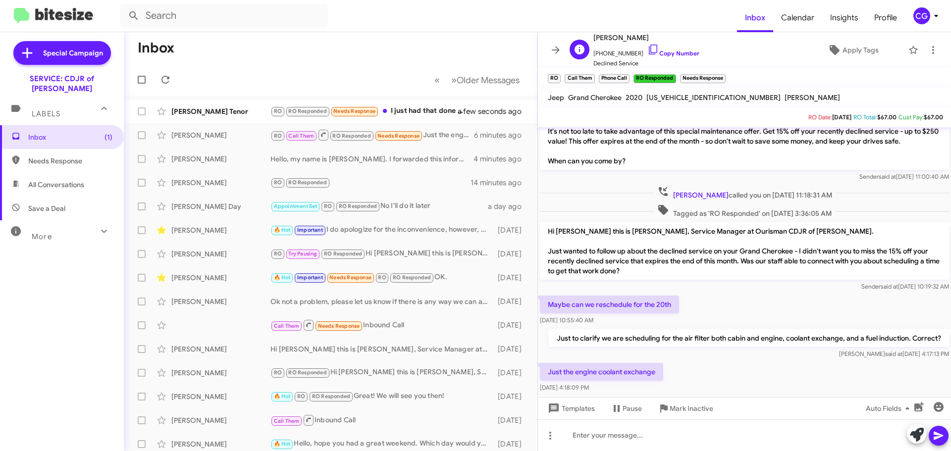
click at [616, 54] on span "+12027496660 Copy Number" at bounding box center [646, 51] width 106 height 15
copy span "12027496660"
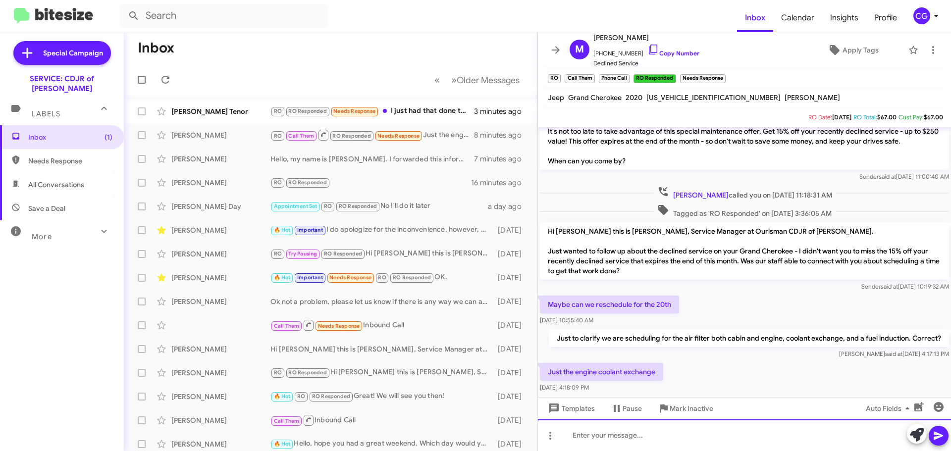
click at [736, 439] on div at bounding box center [744, 435] width 413 height 32
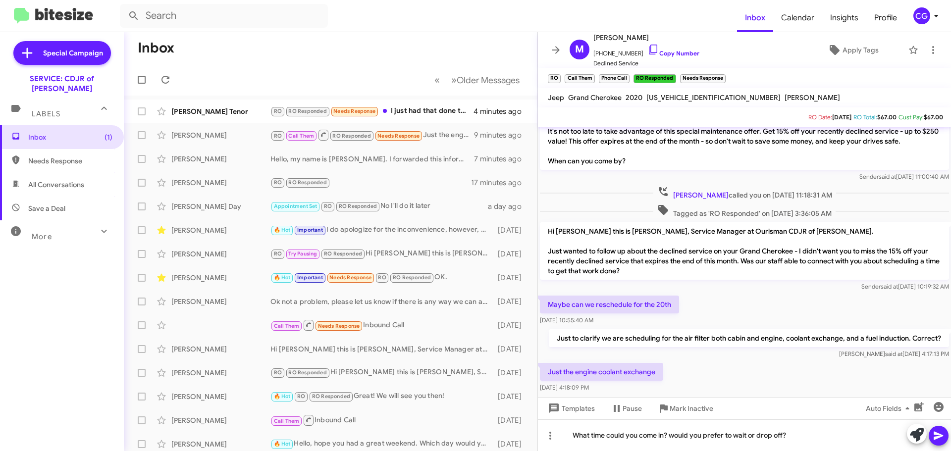
click at [941, 442] on span at bounding box center [939, 436] width 12 height 20
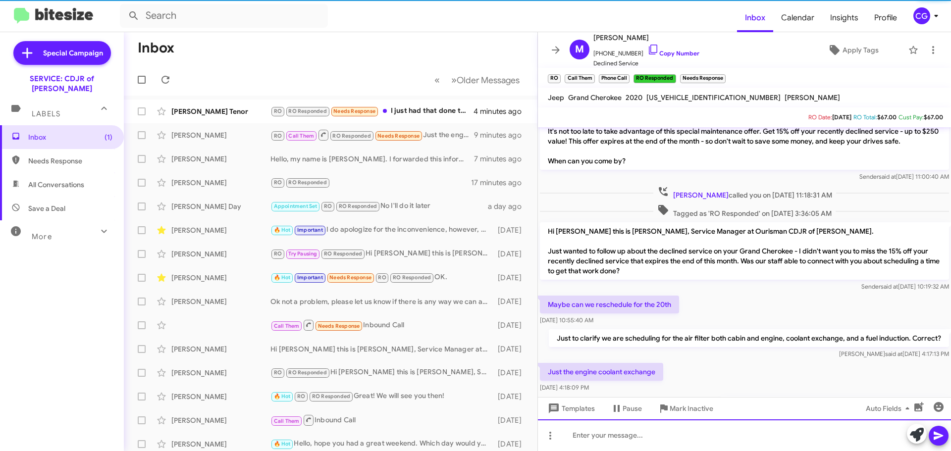
scroll to position [0, 0]
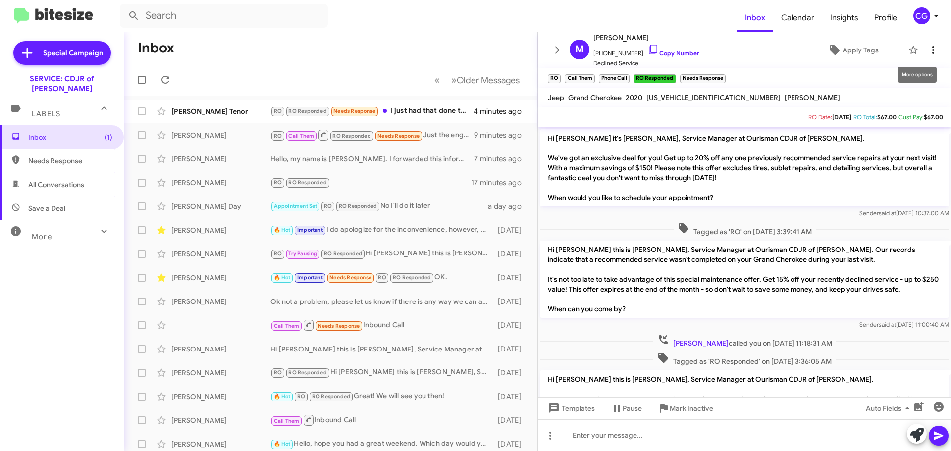
click at [931, 53] on icon at bounding box center [933, 50] width 12 height 12
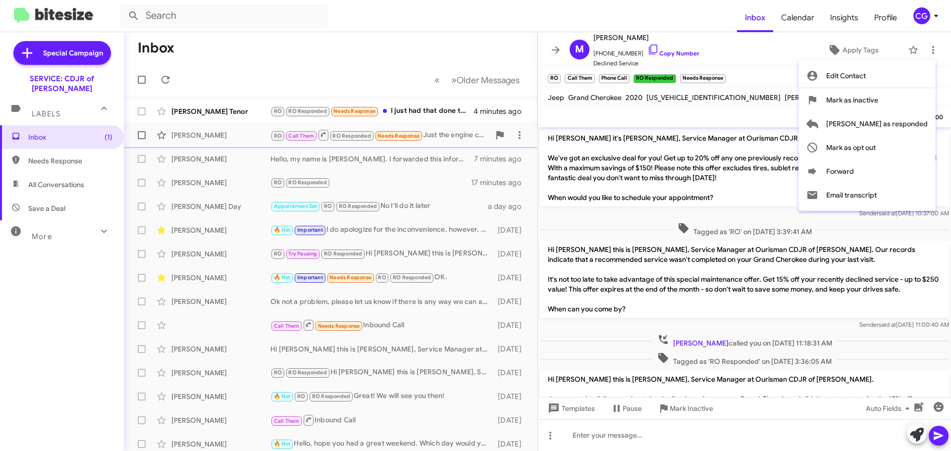
click at [928, 123] on button "Mark as responded" at bounding box center [866, 124] width 137 height 24
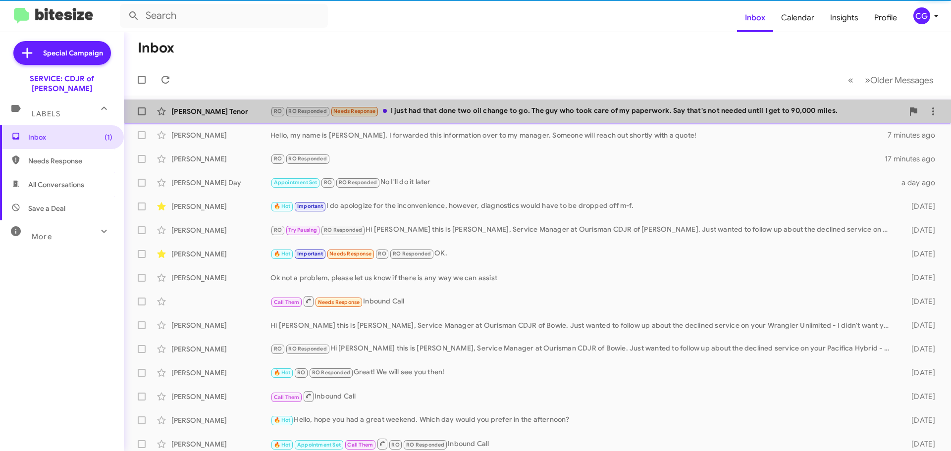
click at [574, 110] on div "RO RO Responded Needs Response I just had that done two oil change to go. The g…" at bounding box center [586, 110] width 633 height 11
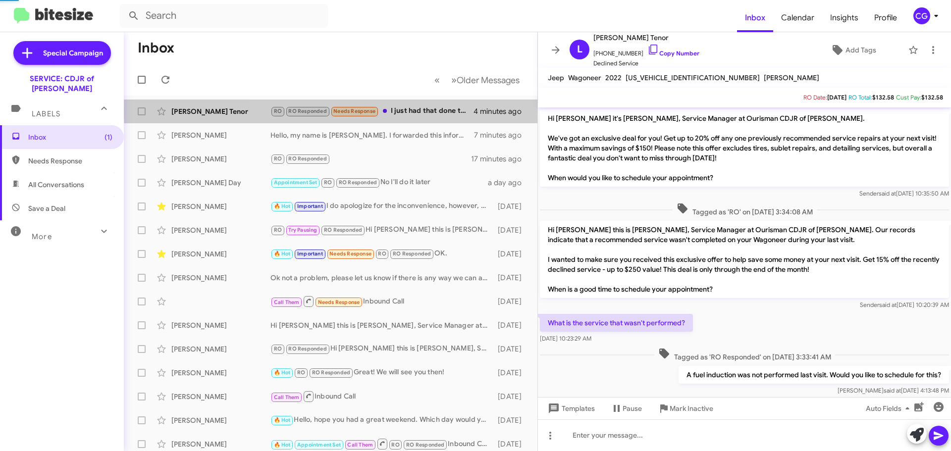
scroll to position [61, 0]
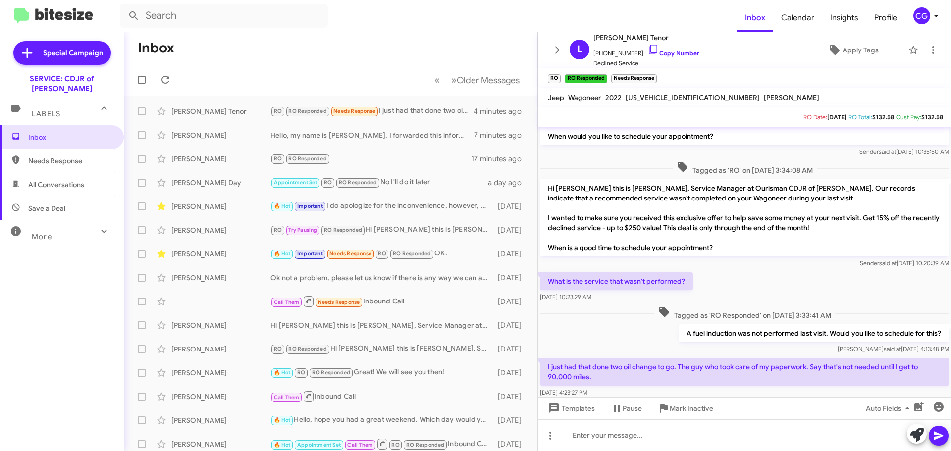
click at [669, 96] on span "1C4SJVBTXNS125433" at bounding box center [692, 97] width 134 height 9
copy span "1C4SJVBTXNS125433"
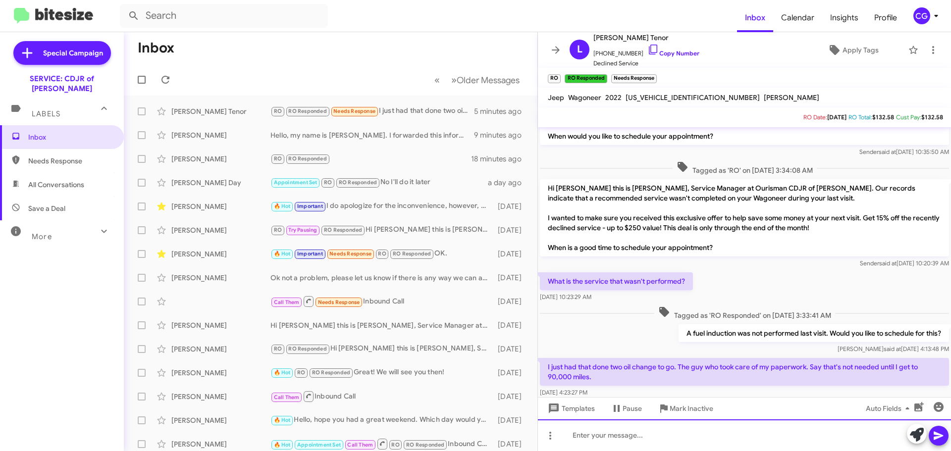
click at [703, 436] on div at bounding box center [744, 435] width 413 height 32
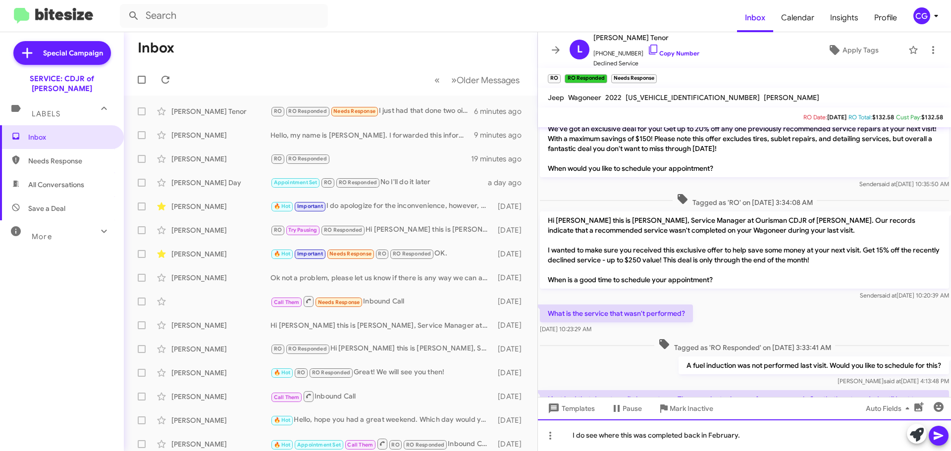
scroll to position [12, 0]
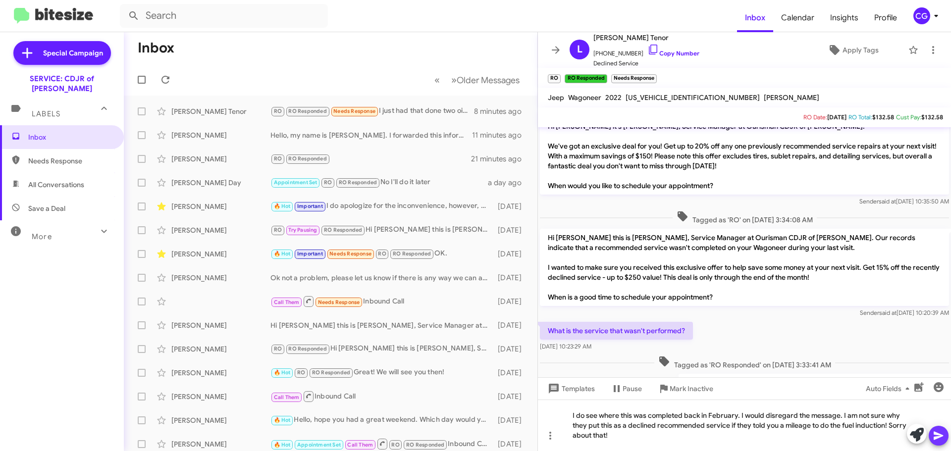
click at [948, 439] on button at bounding box center [939, 436] width 20 height 20
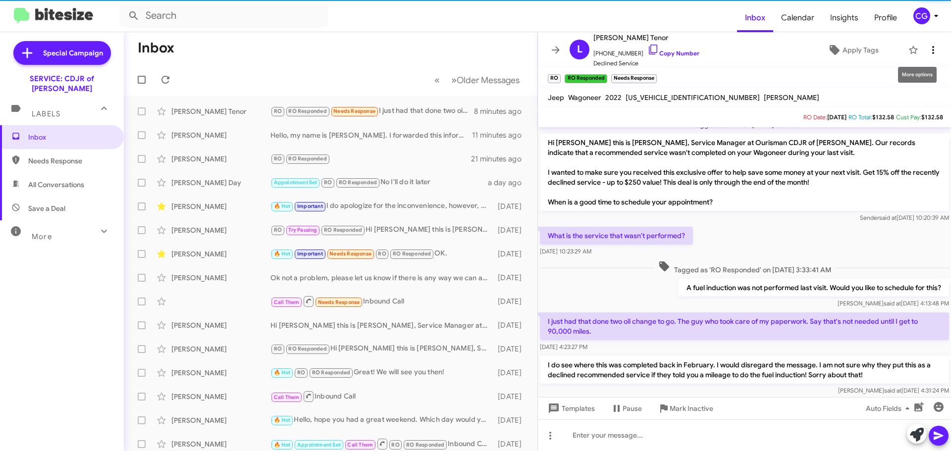
click at [927, 52] on icon at bounding box center [933, 50] width 12 height 12
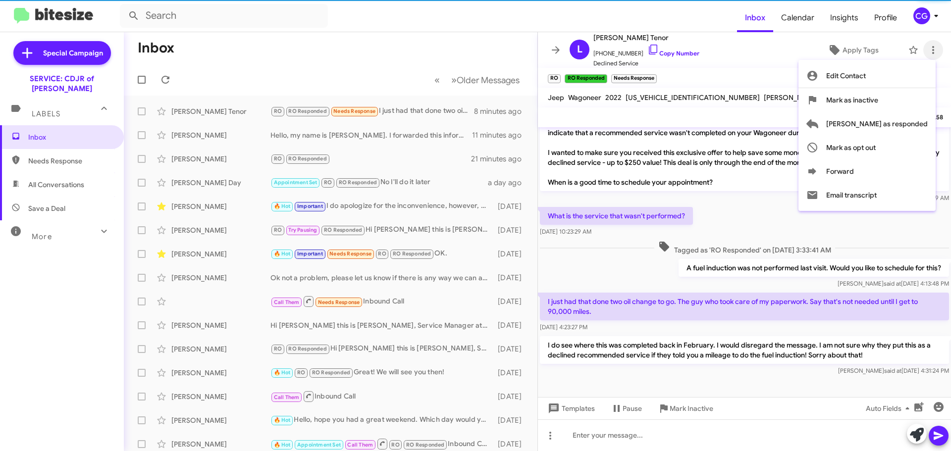
scroll to position [127, 0]
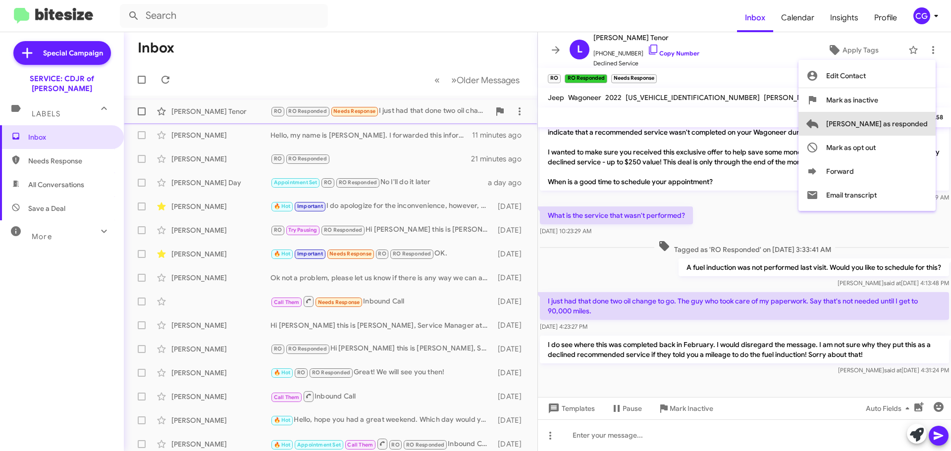
click at [920, 122] on span "Mark as responded" at bounding box center [877, 124] width 102 height 24
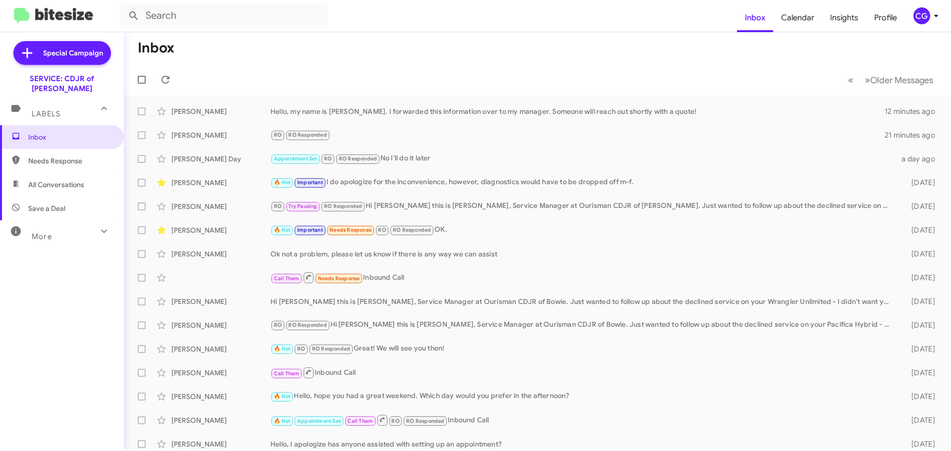
click at [926, 12] on div "CG" at bounding box center [921, 15] width 17 height 17
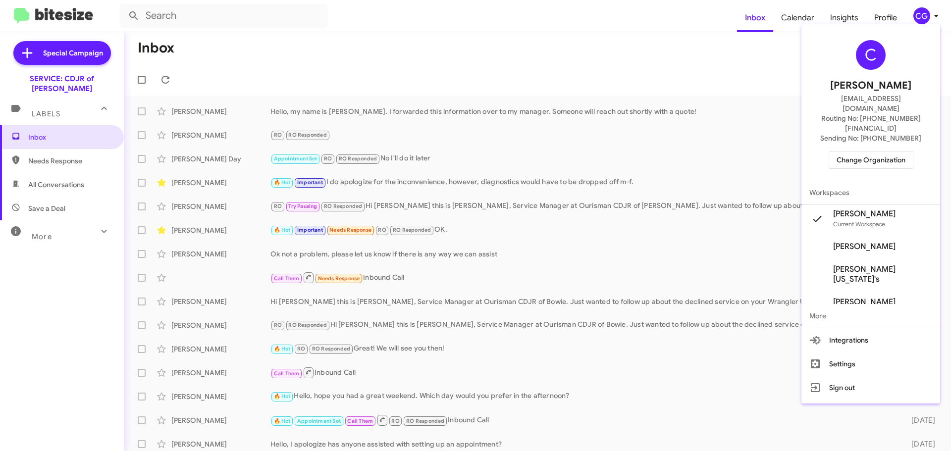
click at [897, 152] on span "Change Organization" at bounding box center [870, 160] width 69 height 17
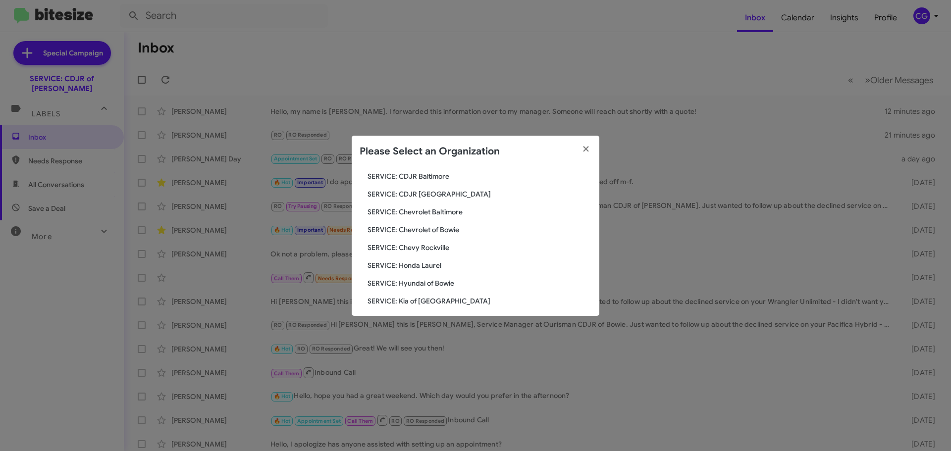
scroll to position [99, 0]
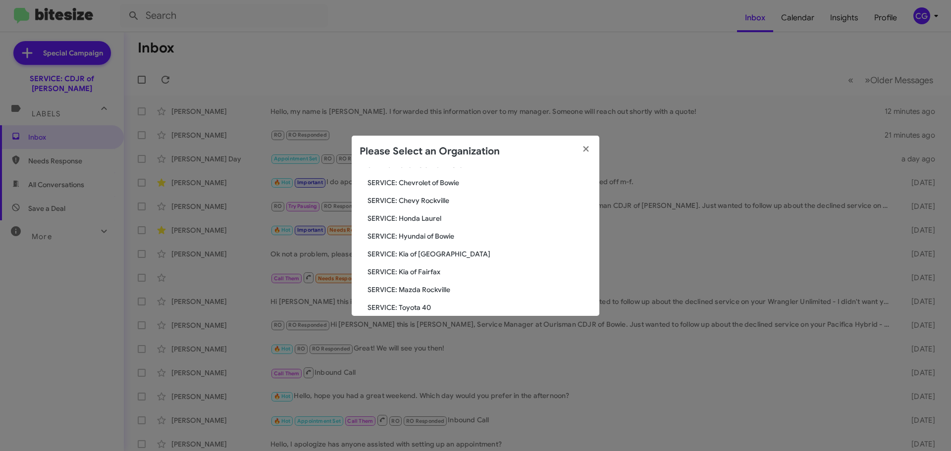
click at [442, 257] on span "SERVICE: Kia of Catonsville" at bounding box center [479, 254] width 224 height 10
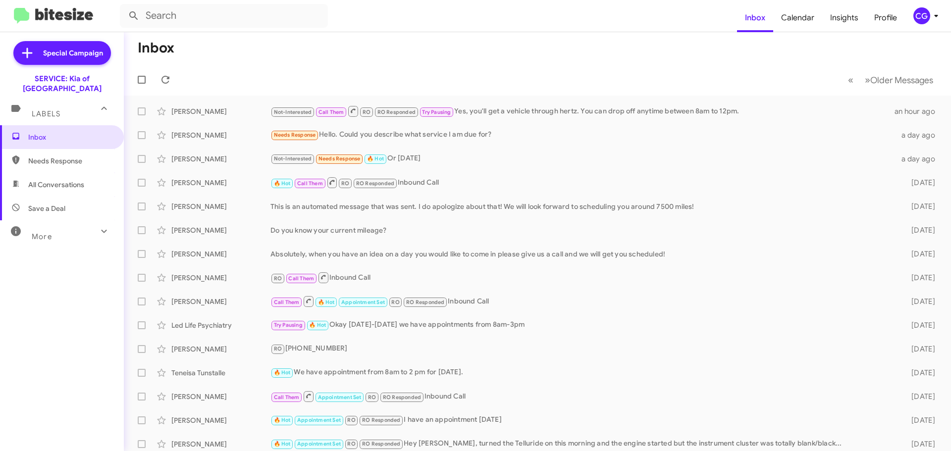
click at [930, 13] on icon at bounding box center [936, 16] width 12 height 12
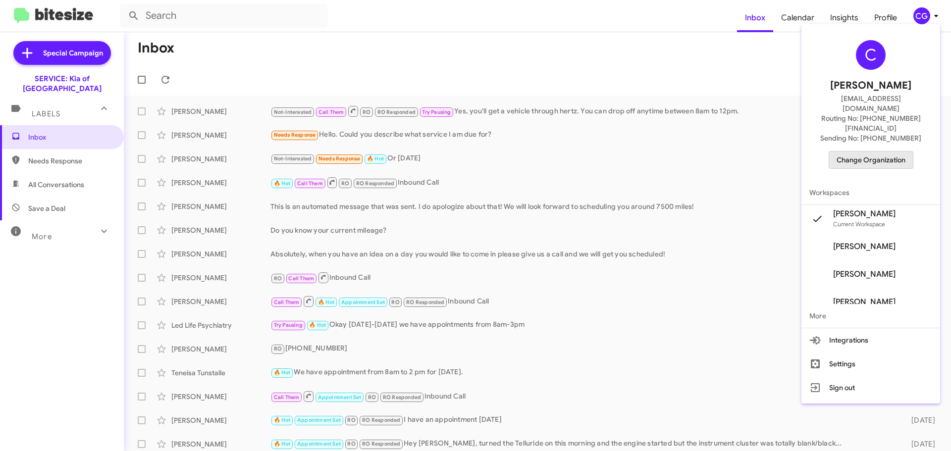
click at [893, 152] on span "Change Organization" at bounding box center [870, 160] width 69 height 17
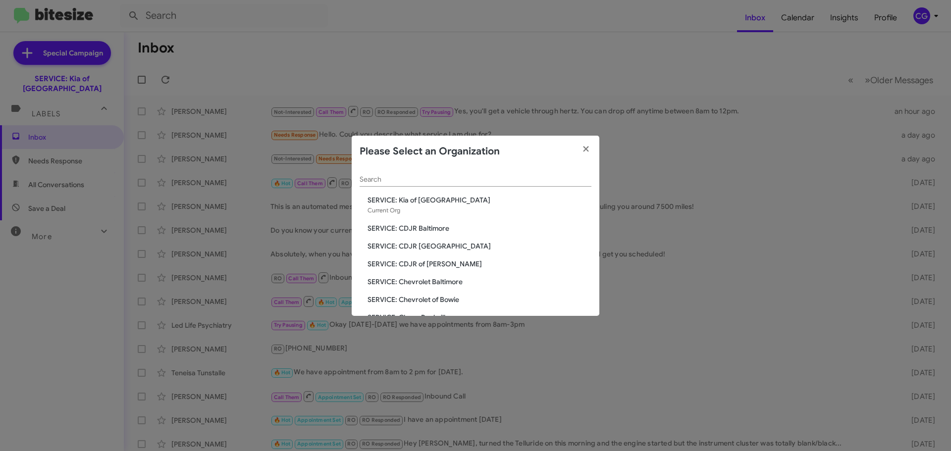
click at [437, 298] on span "SERVICE: Chevrolet of Bowie" at bounding box center [479, 300] width 224 height 10
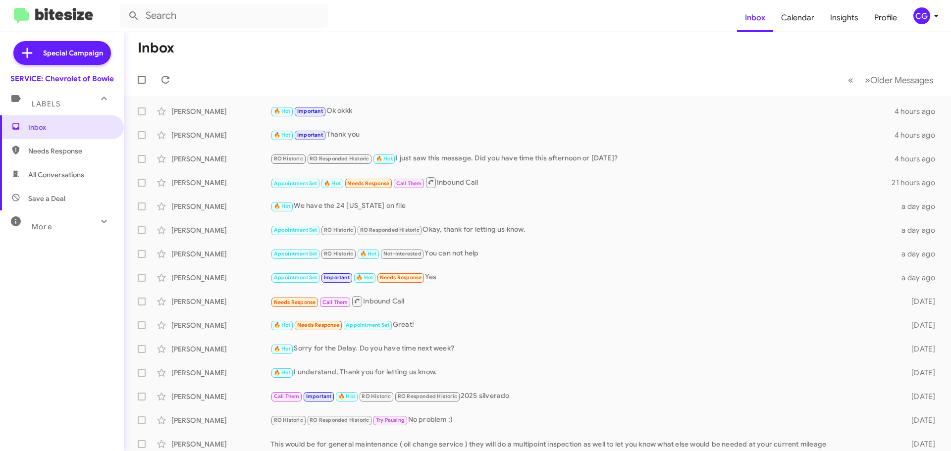
click at [924, 20] on div "CG" at bounding box center [921, 15] width 17 height 17
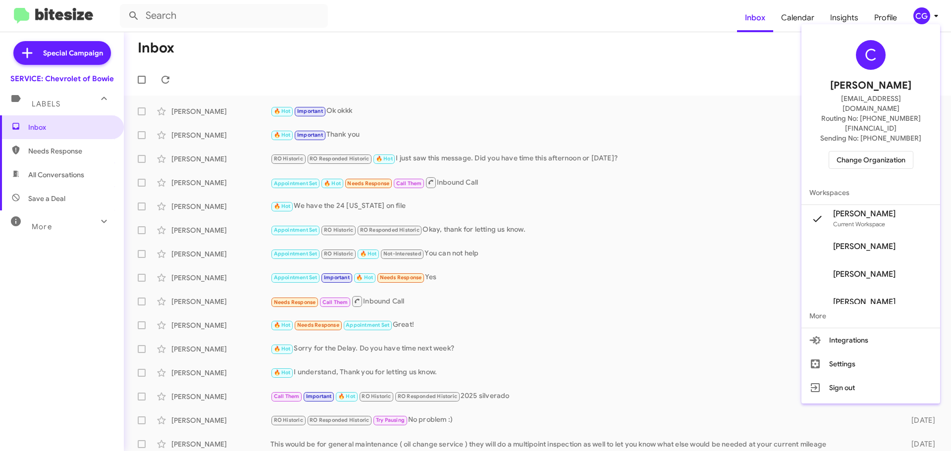
click at [901, 152] on span "Change Organization" at bounding box center [870, 160] width 69 height 17
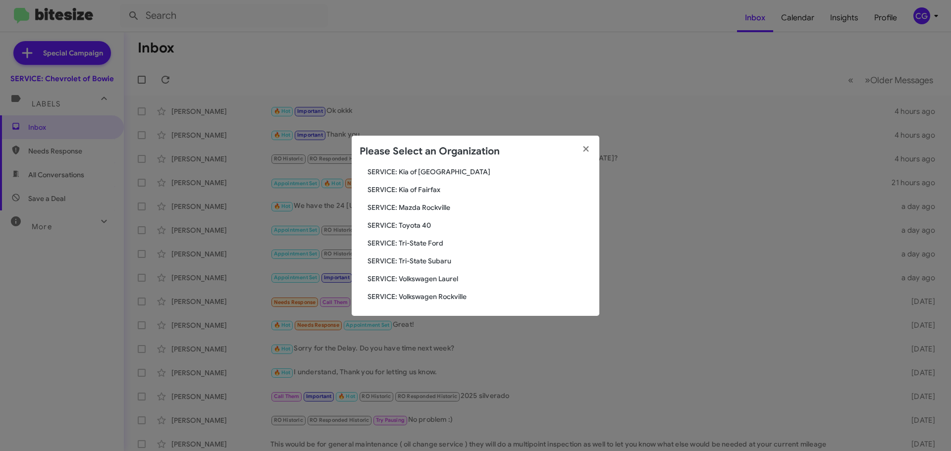
scroll to position [183, 0]
click at [422, 223] on span "SERVICE: Toyota 40" at bounding box center [479, 224] width 224 height 10
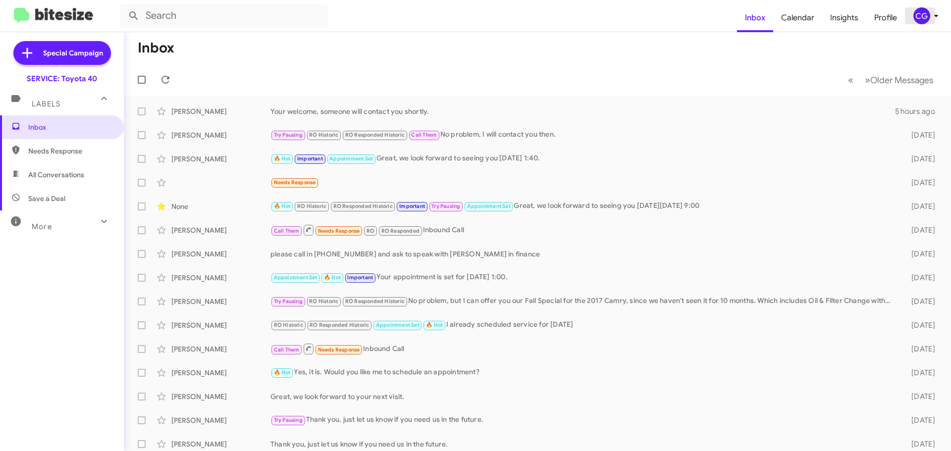
click at [921, 17] on div "CG" at bounding box center [921, 15] width 17 height 17
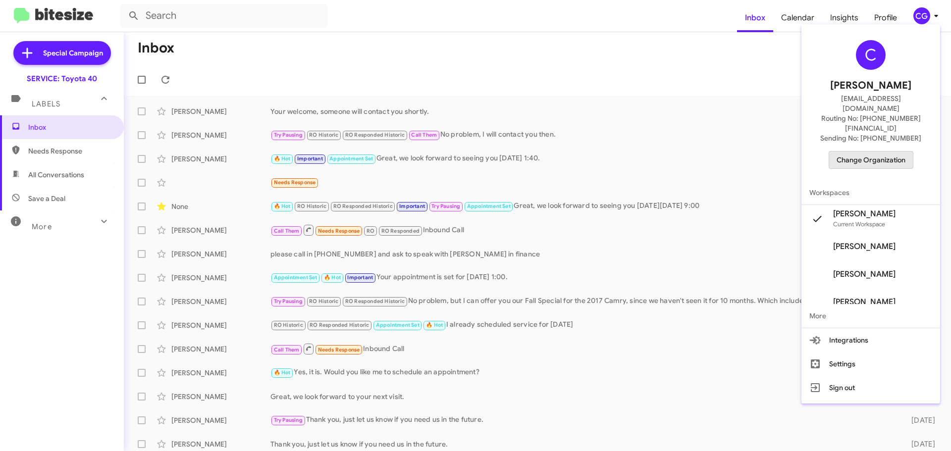
click at [889, 152] on span "Change Organization" at bounding box center [870, 160] width 69 height 17
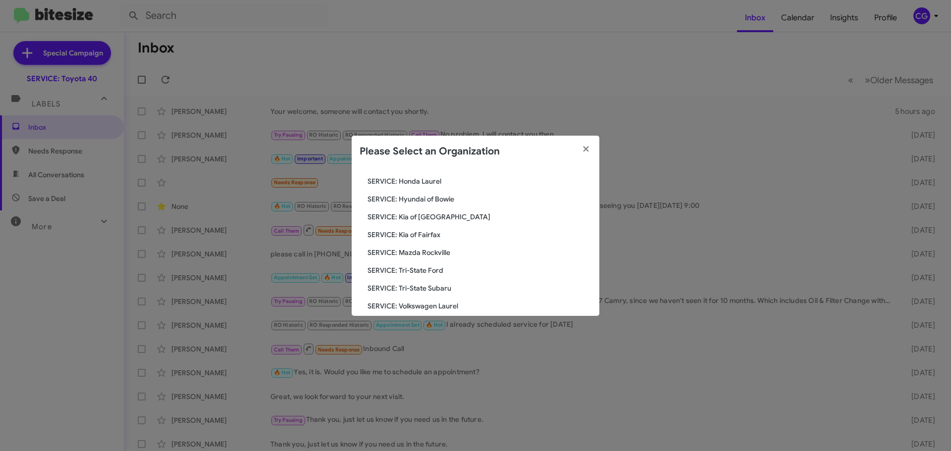
scroll to position [183, 0]
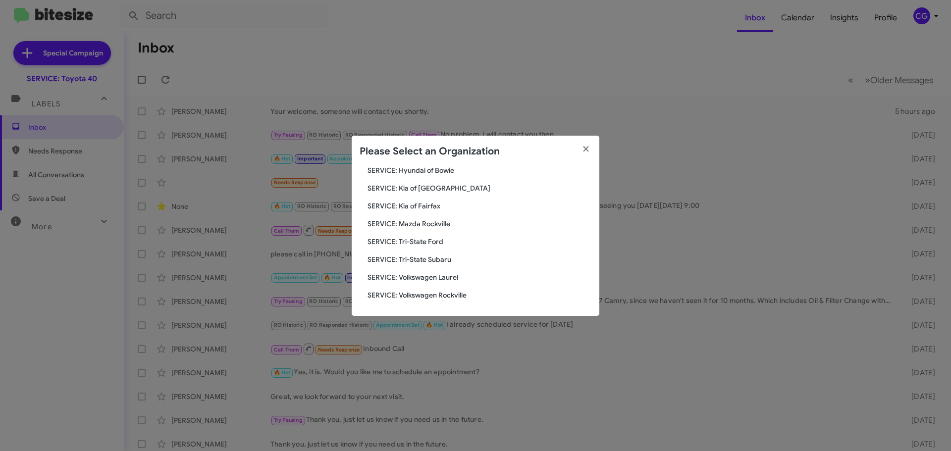
click at [438, 171] on span "SERVICE: Hyundai of Bowie" at bounding box center [479, 170] width 224 height 10
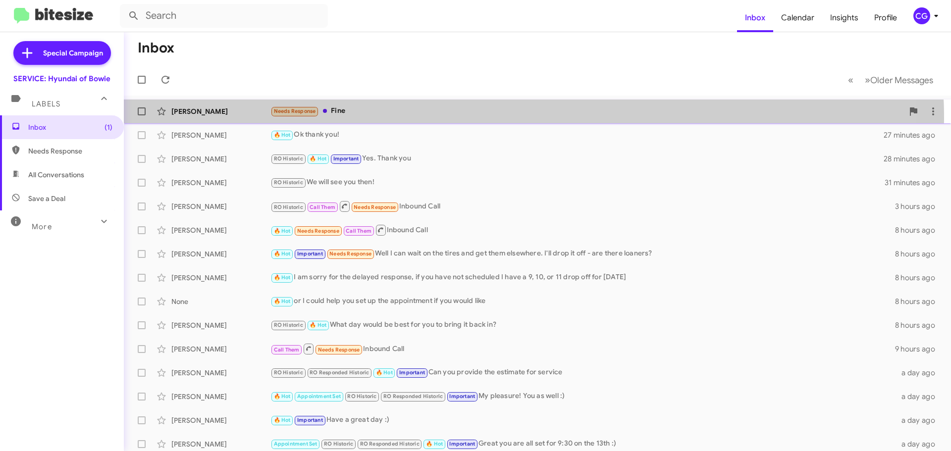
click at [426, 119] on div "[PERSON_NAME] Needs Response Fine 4 minutes ago" at bounding box center [537, 112] width 811 height 20
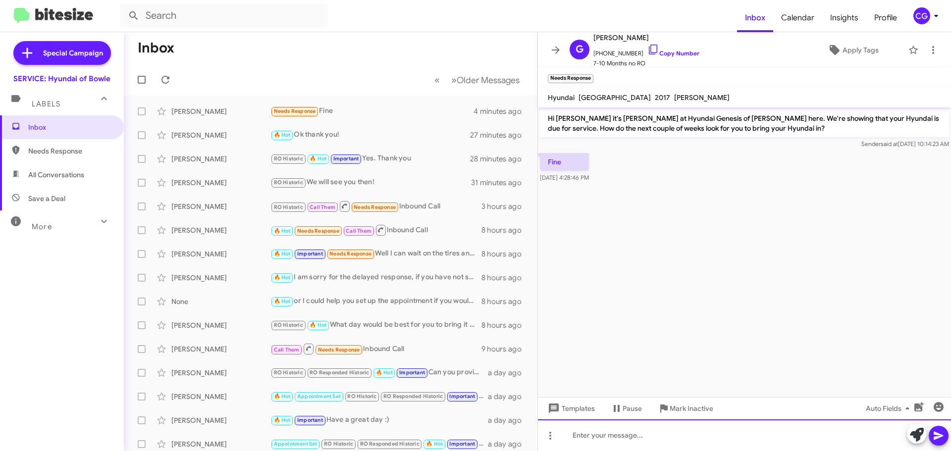
click at [713, 439] on div at bounding box center [744, 435] width 413 height 32
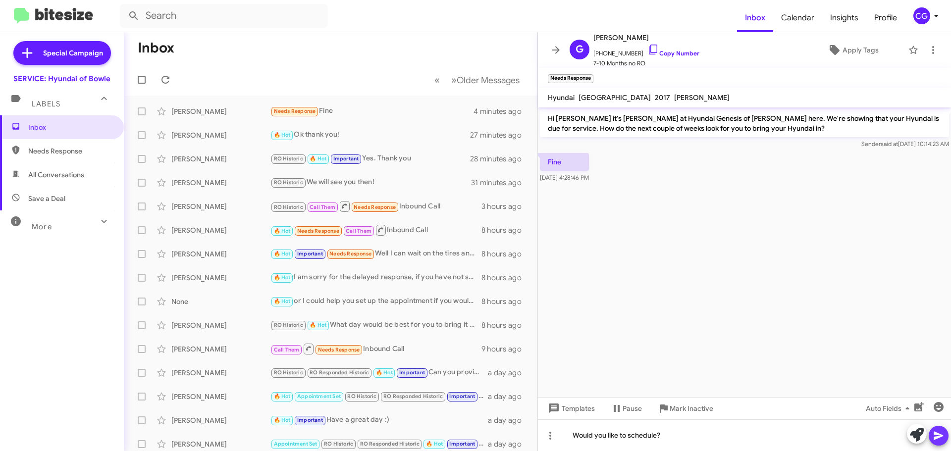
click at [945, 438] on button at bounding box center [939, 436] width 20 height 20
click at [918, 18] on div "CG" at bounding box center [921, 15] width 17 height 17
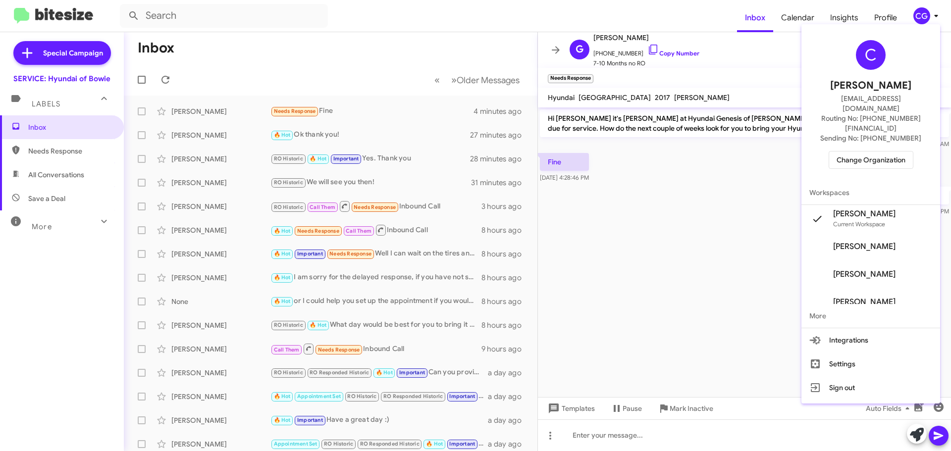
click at [893, 148] on div "C Carmen Gast cgast@ourismancars.com Routing No: +1 (301) 249-4227 Sending No: …" at bounding box center [870, 104] width 139 height 153
click at [890, 152] on span "Change Organization" at bounding box center [870, 160] width 69 height 17
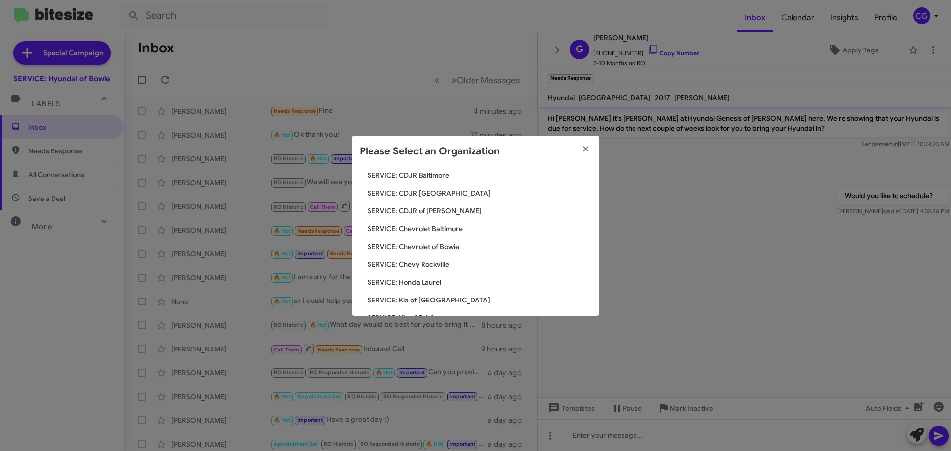
scroll to position [183, 0]
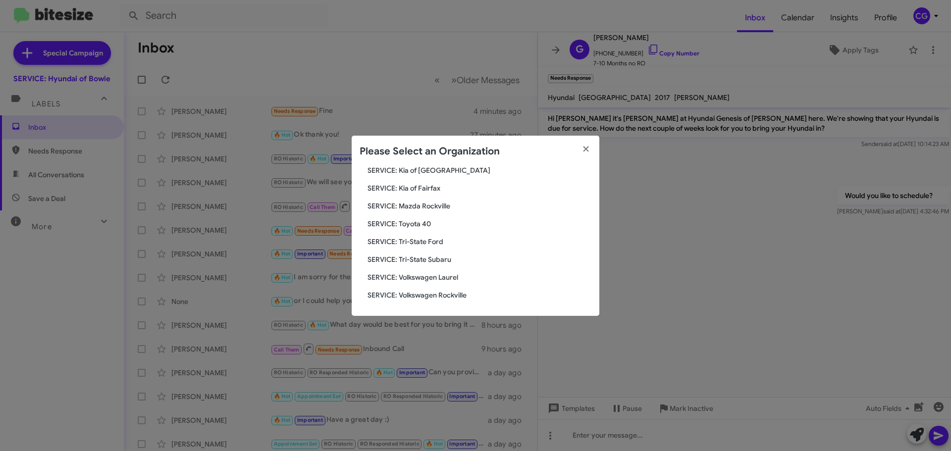
click at [411, 244] on span "SERVICE: Tri-State Ford" at bounding box center [479, 242] width 224 height 10
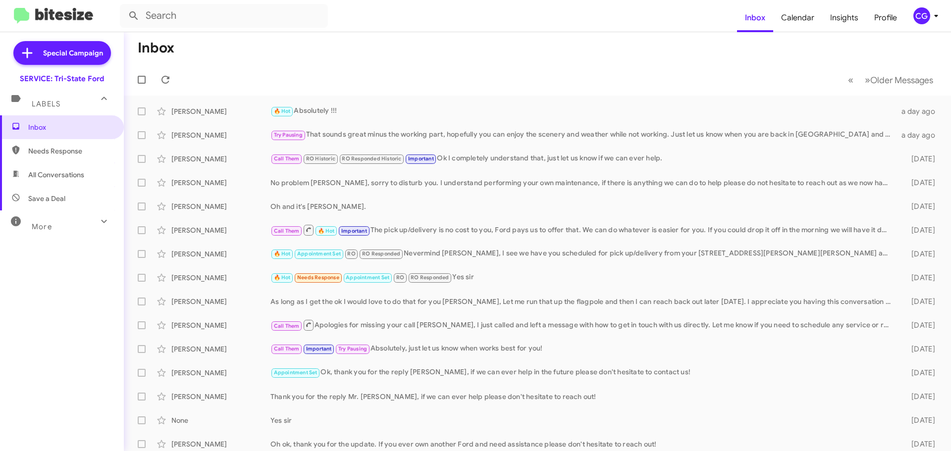
click at [931, 21] on span "CG" at bounding box center [928, 15] width 30 height 17
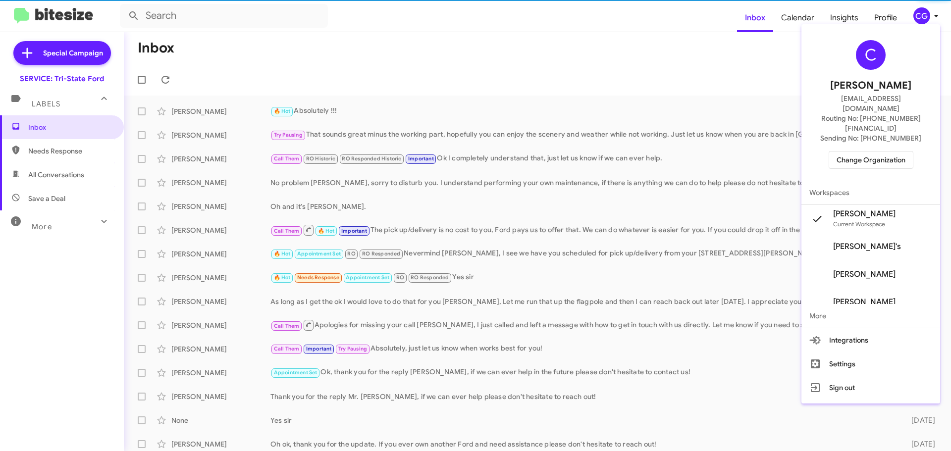
click at [876, 152] on span "Change Organization" at bounding box center [870, 160] width 69 height 17
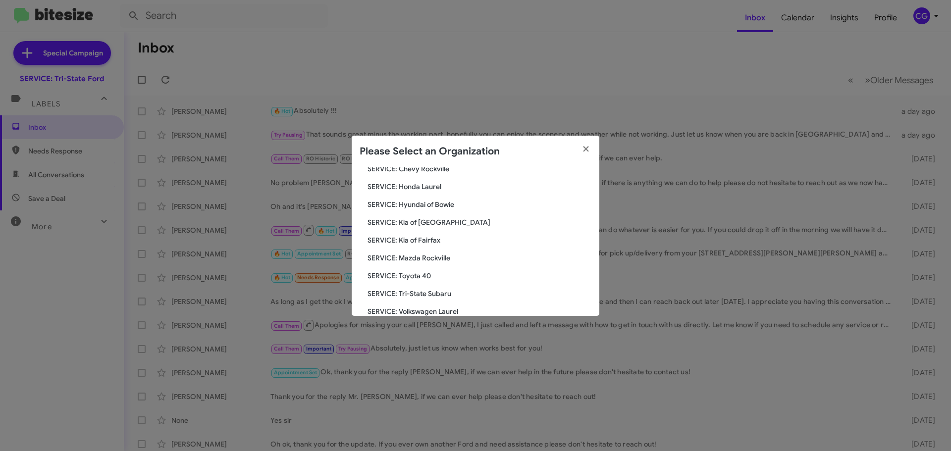
scroll to position [183, 0]
click at [424, 262] on span "SERVICE: Tri-State Subaru" at bounding box center [479, 260] width 224 height 10
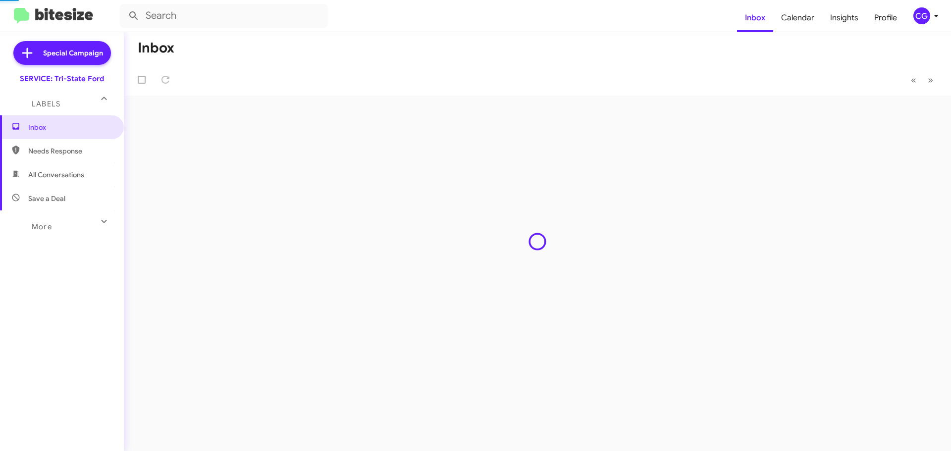
click at [427, 264] on div "Inbox « Previous » Next" at bounding box center [537, 241] width 827 height 419
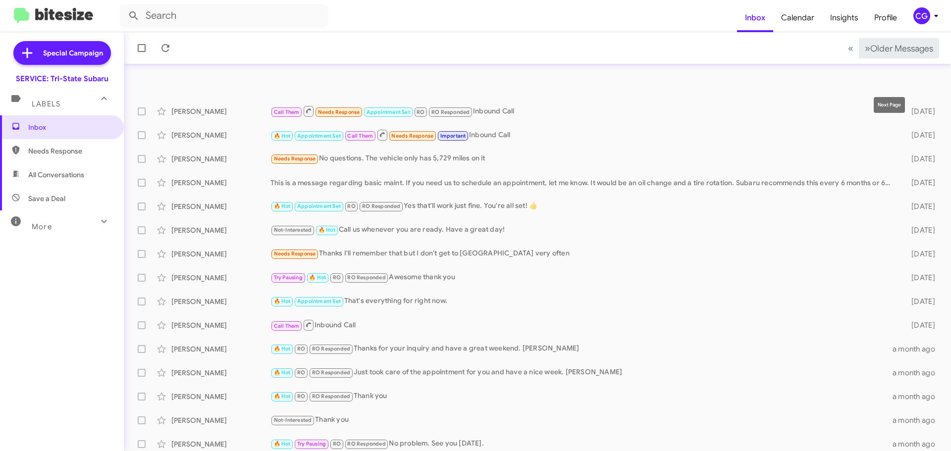
scroll to position [124, 0]
